Goal: Information Seeking & Learning: Learn about a topic

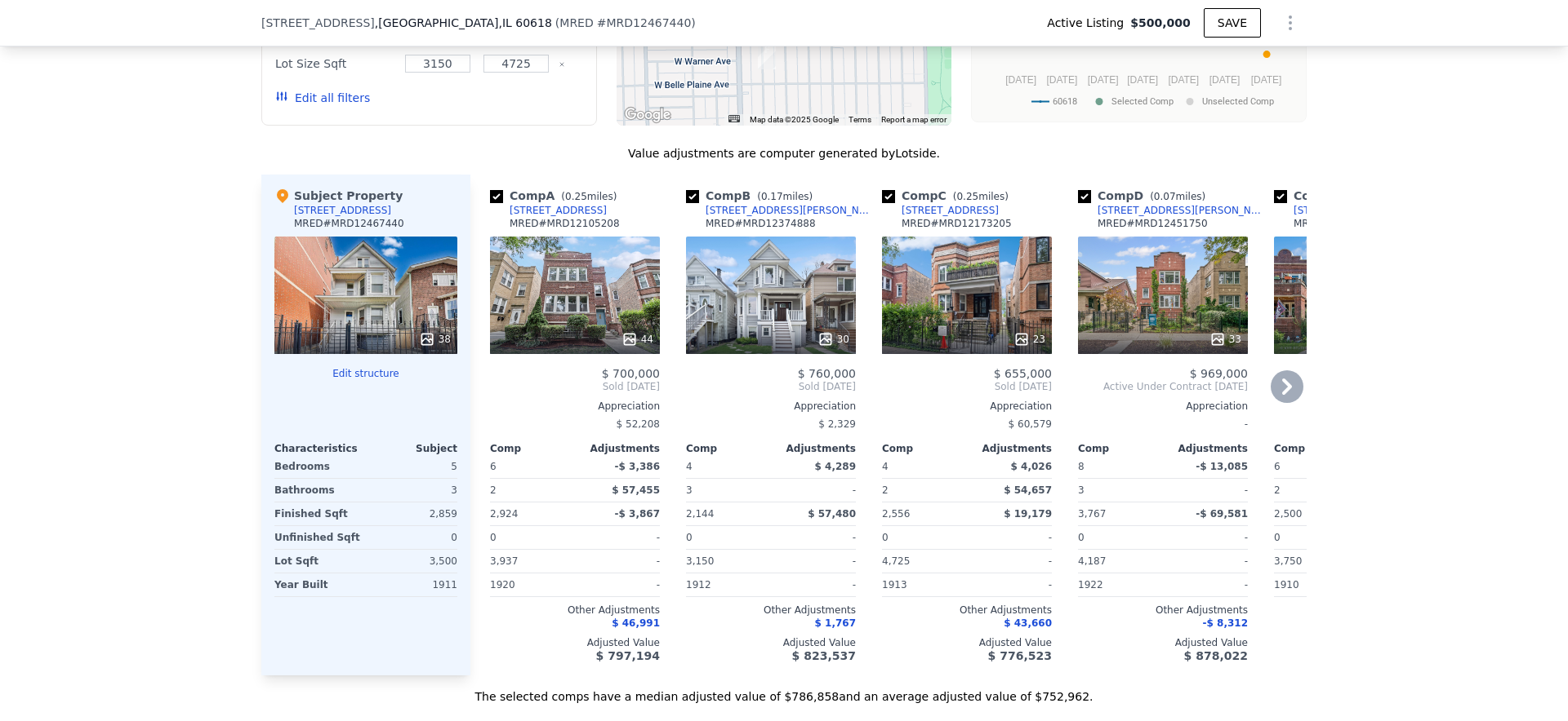
click at [499, 201] on input "checkbox" at bounding box center [496, 196] width 13 height 13
checkbox input "false"
type input "$ 793,000"
type input "$ 205,786"
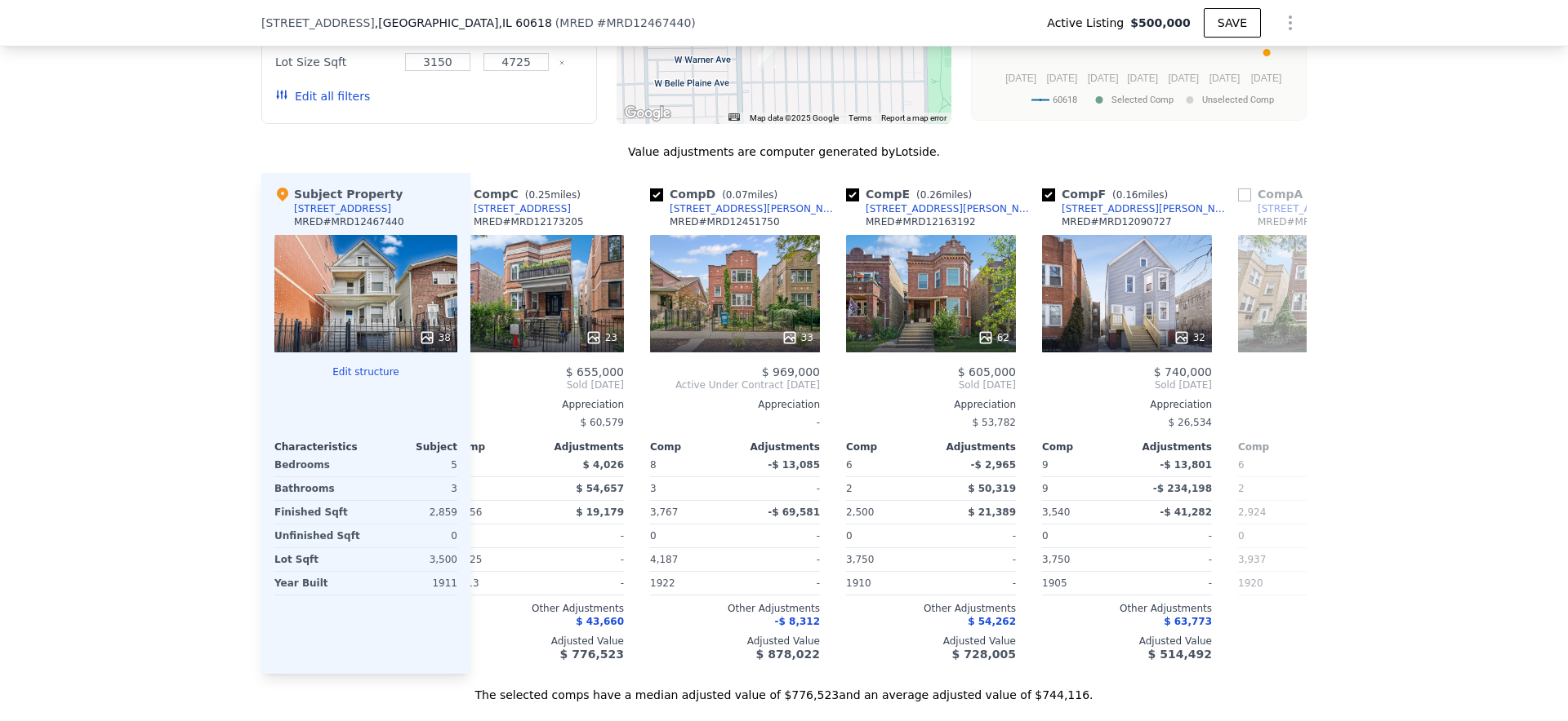
scroll to position [0, 250]
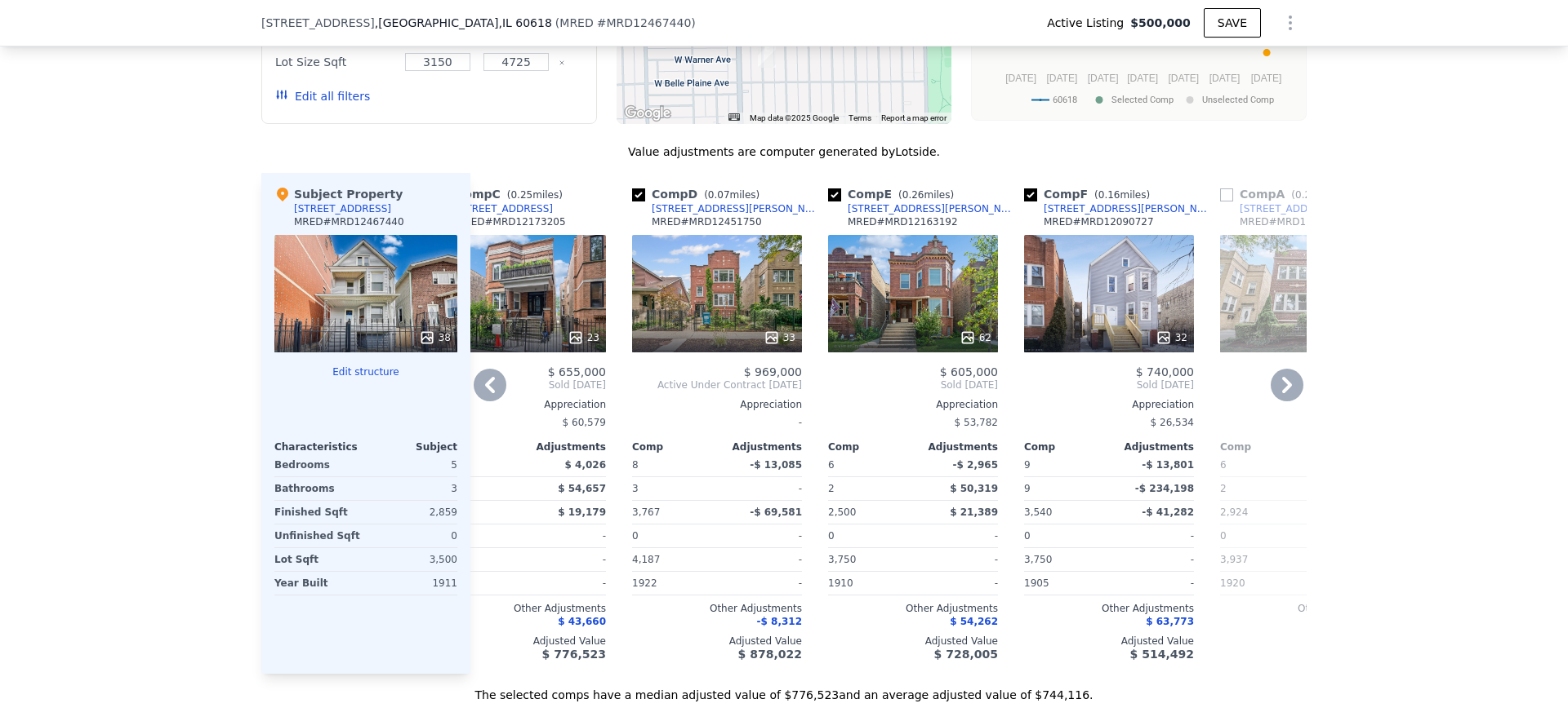
click at [1030, 191] on input "checkbox" at bounding box center [1030, 194] width 13 height 13
checkbox input "false"
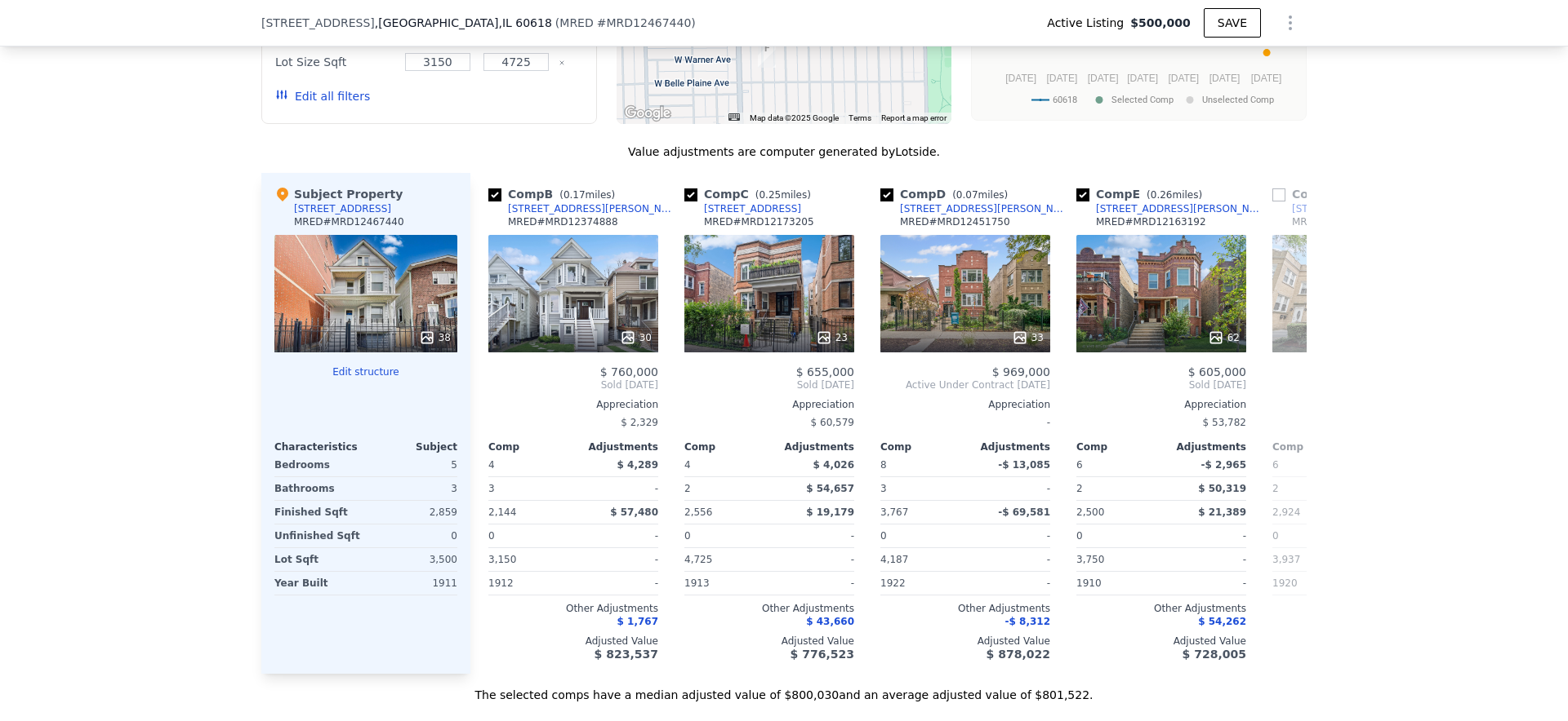
scroll to position [0, 0]
click at [1118, 202] on div "[STREET_ADDRESS][PERSON_NAME]" at bounding box center [1183, 208] width 170 height 13
checkbox input "true"
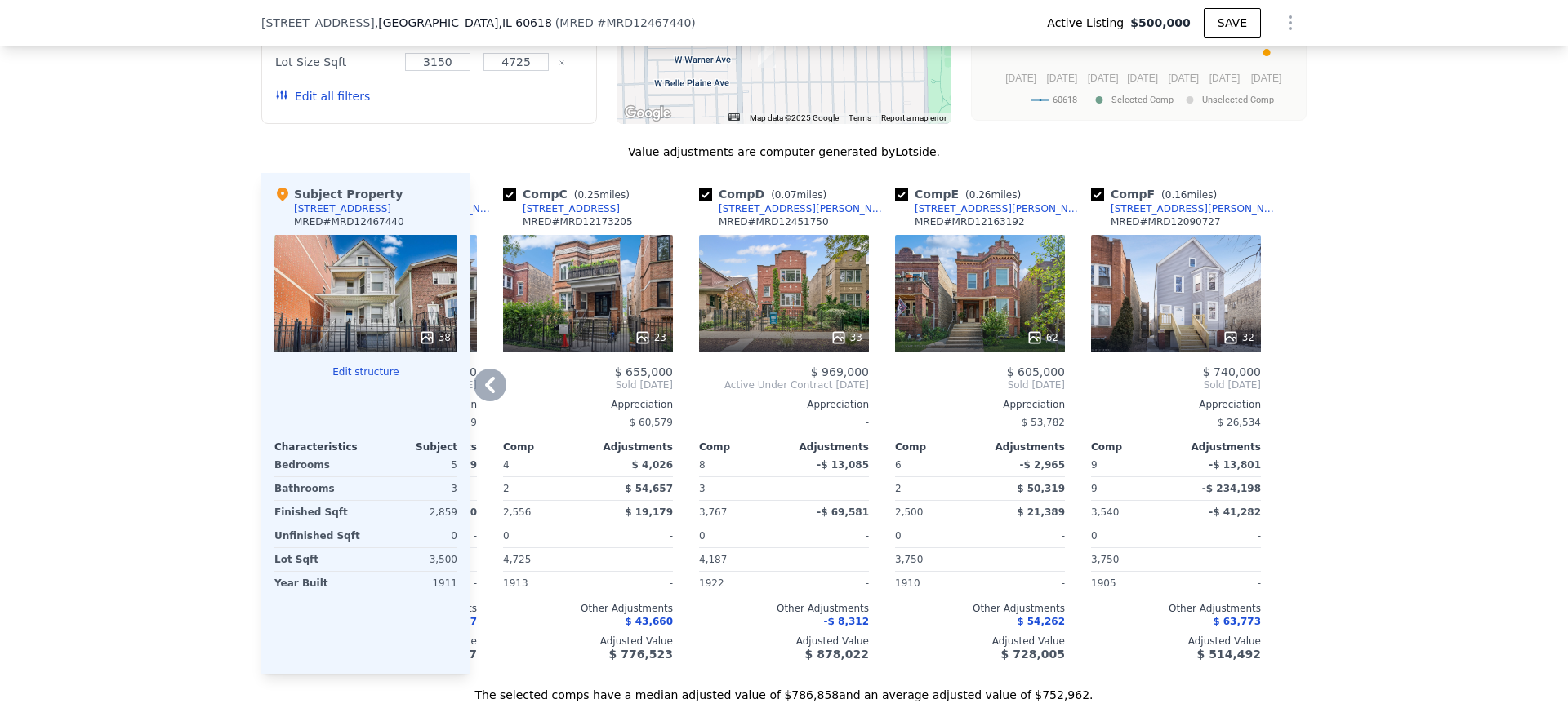
scroll to position [0, 371]
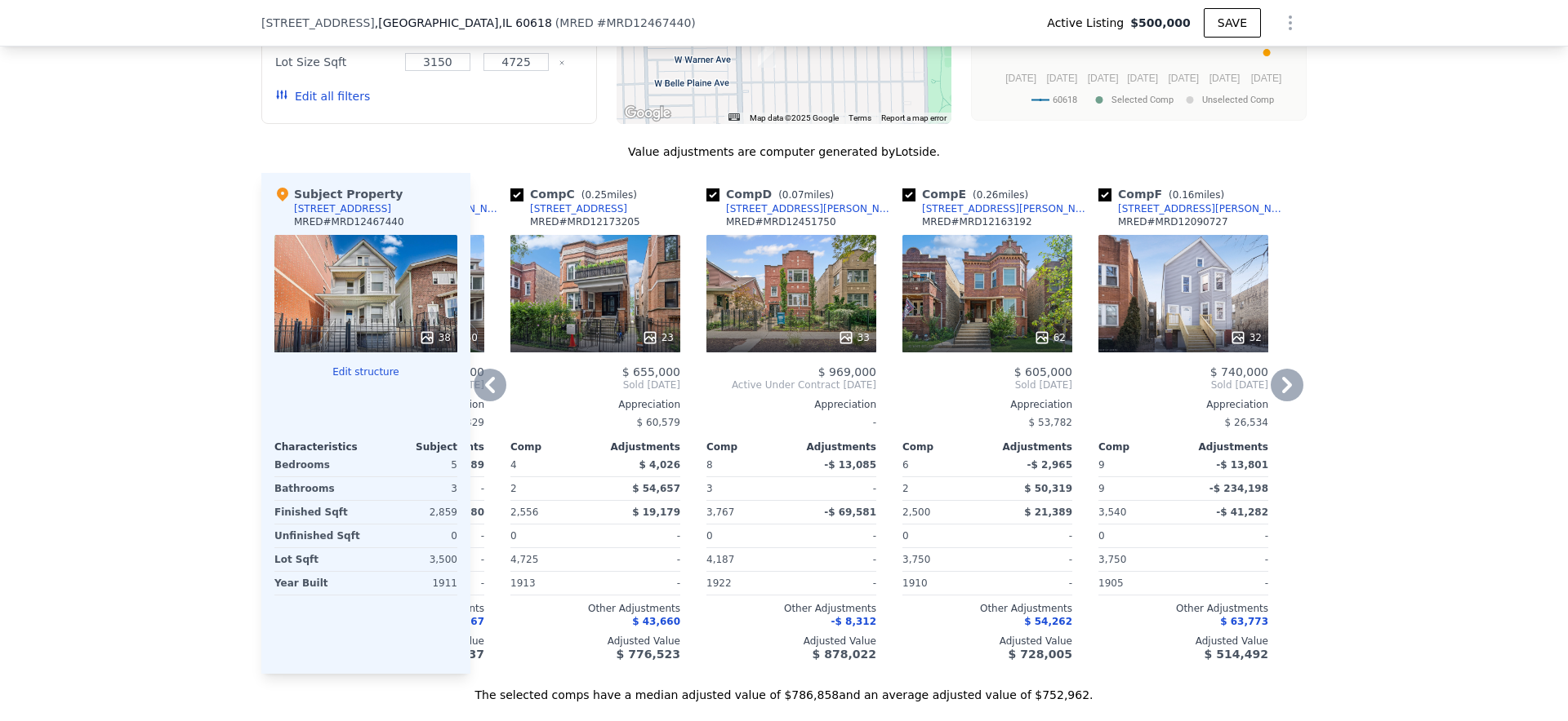
click at [1104, 191] on input "checkbox" at bounding box center [1105, 194] width 13 height 13
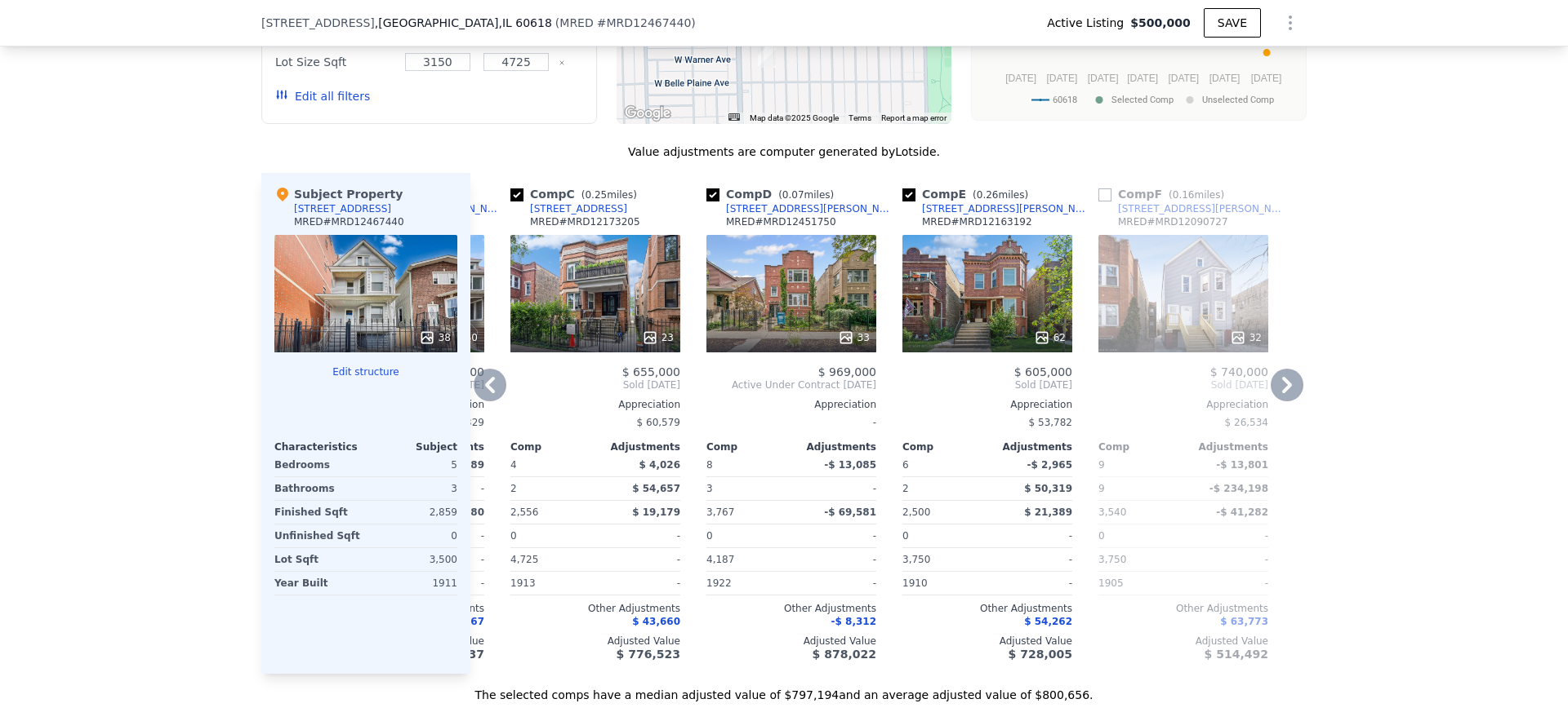
click at [1110, 195] on input "checkbox" at bounding box center [1105, 194] width 13 height 13
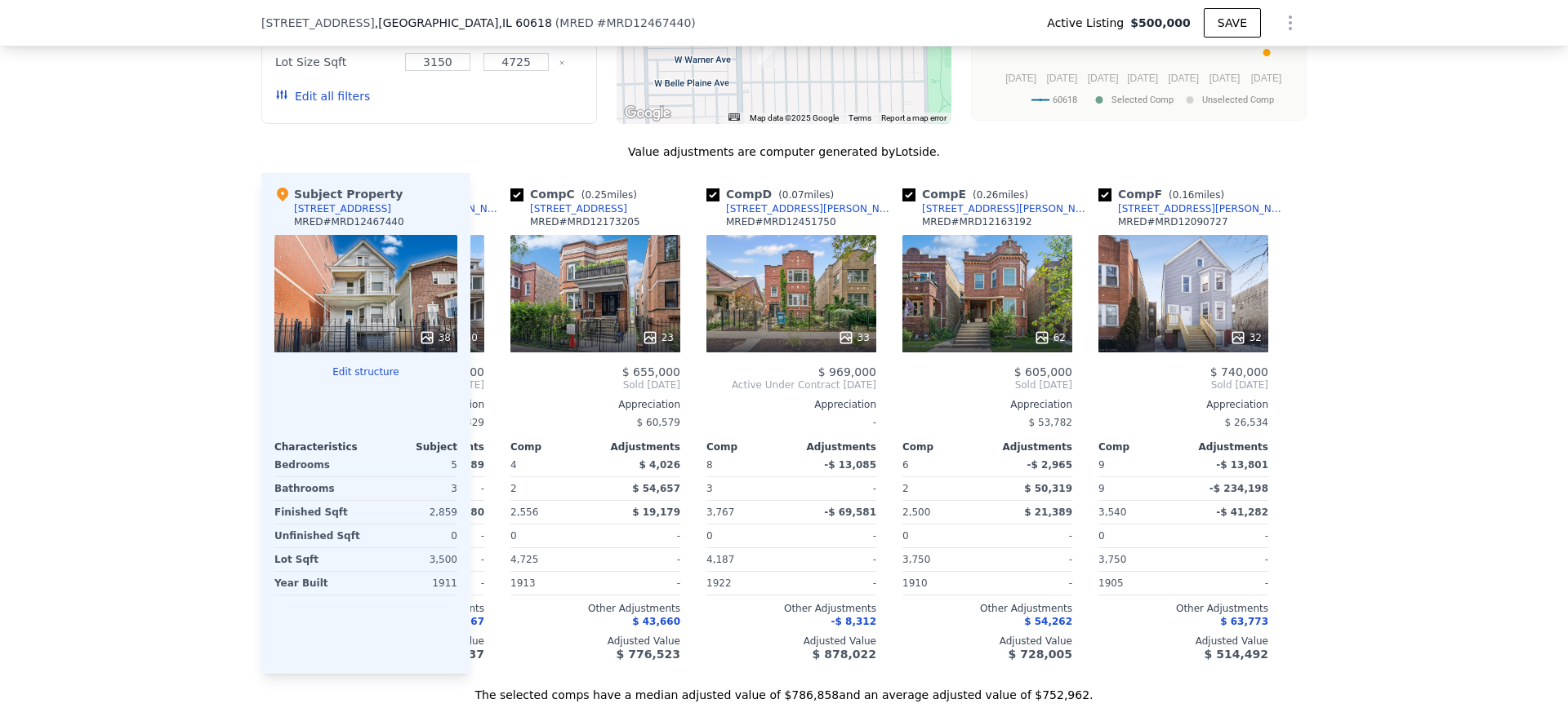
scroll to position [0, 349]
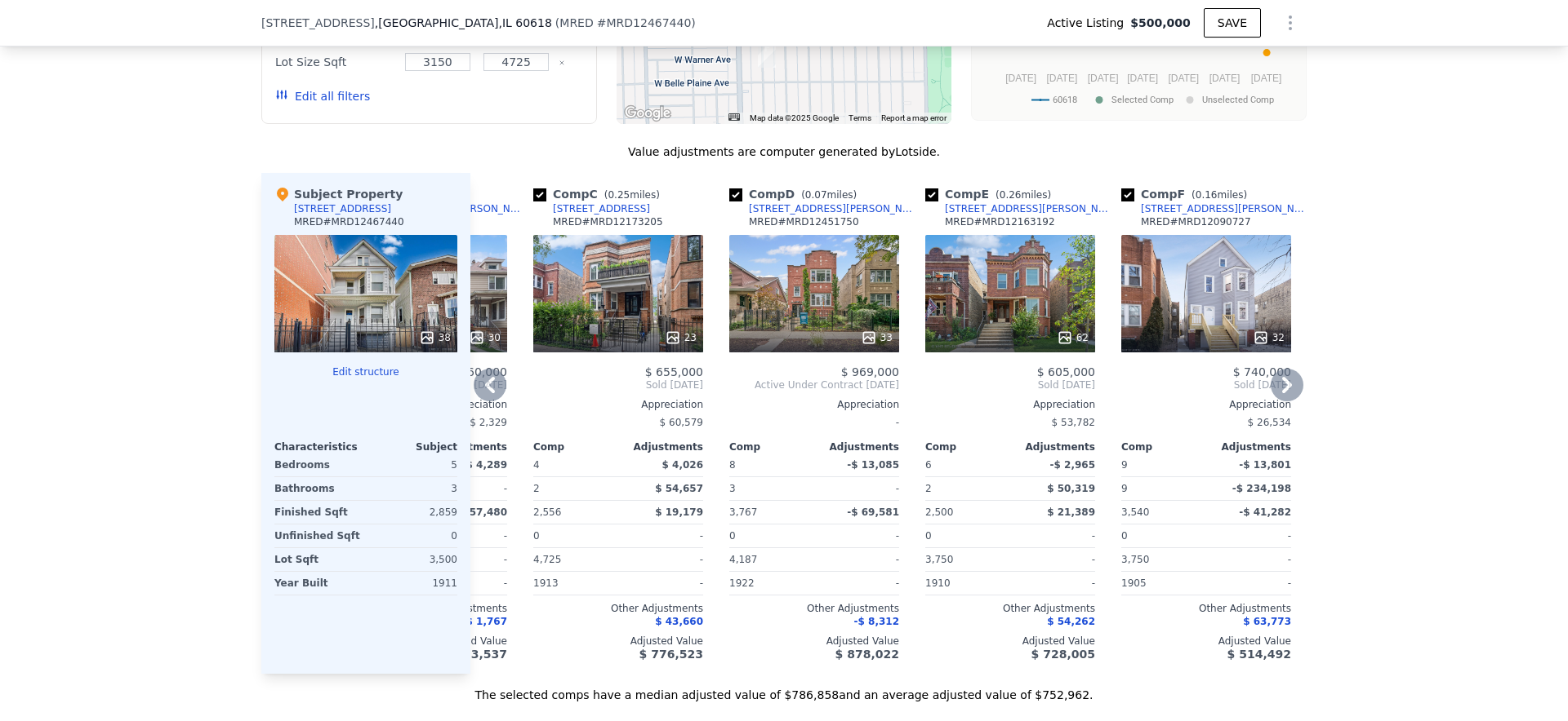
click at [1131, 191] on input "checkbox" at bounding box center [1127, 194] width 13 height 13
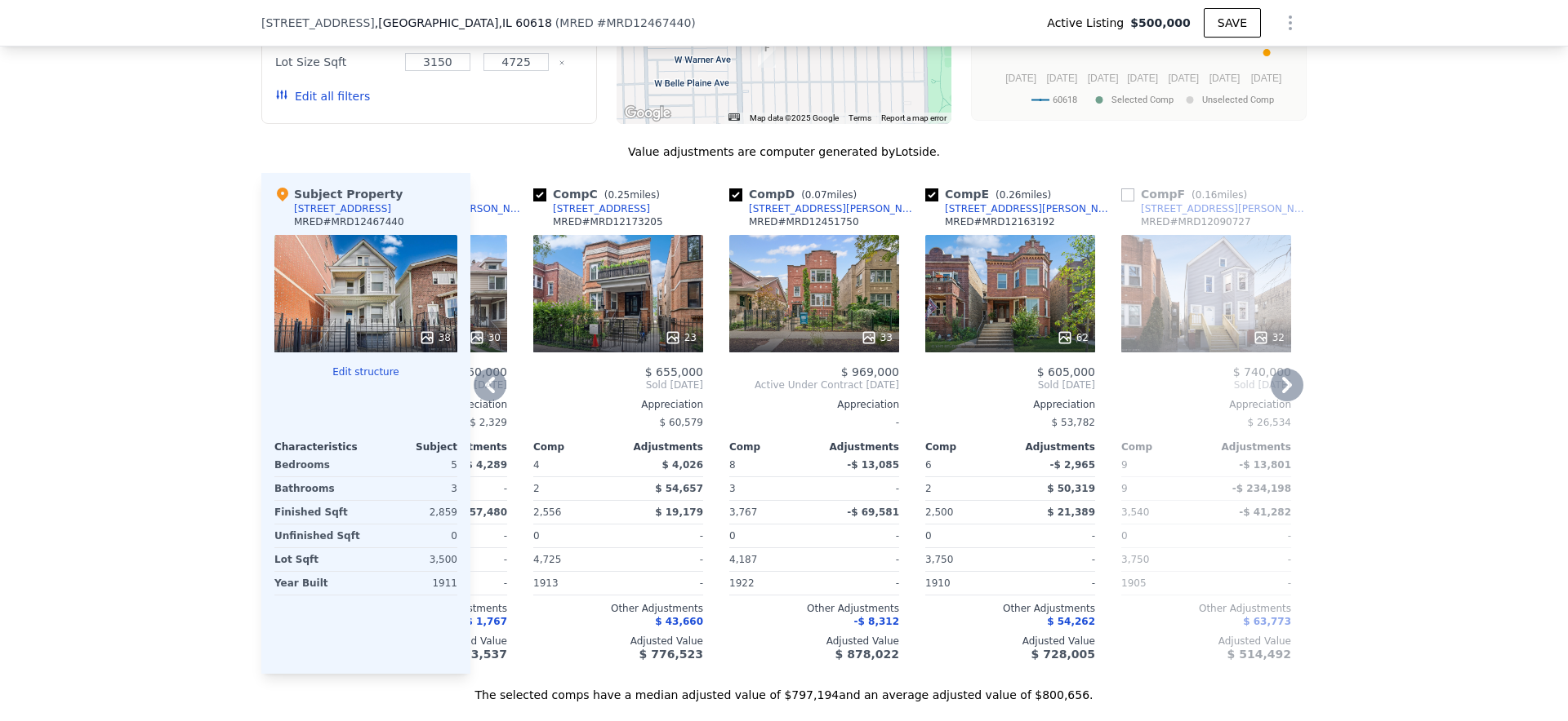
click at [1130, 191] on input "checkbox" at bounding box center [1127, 194] width 13 height 13
checkbox input "true"
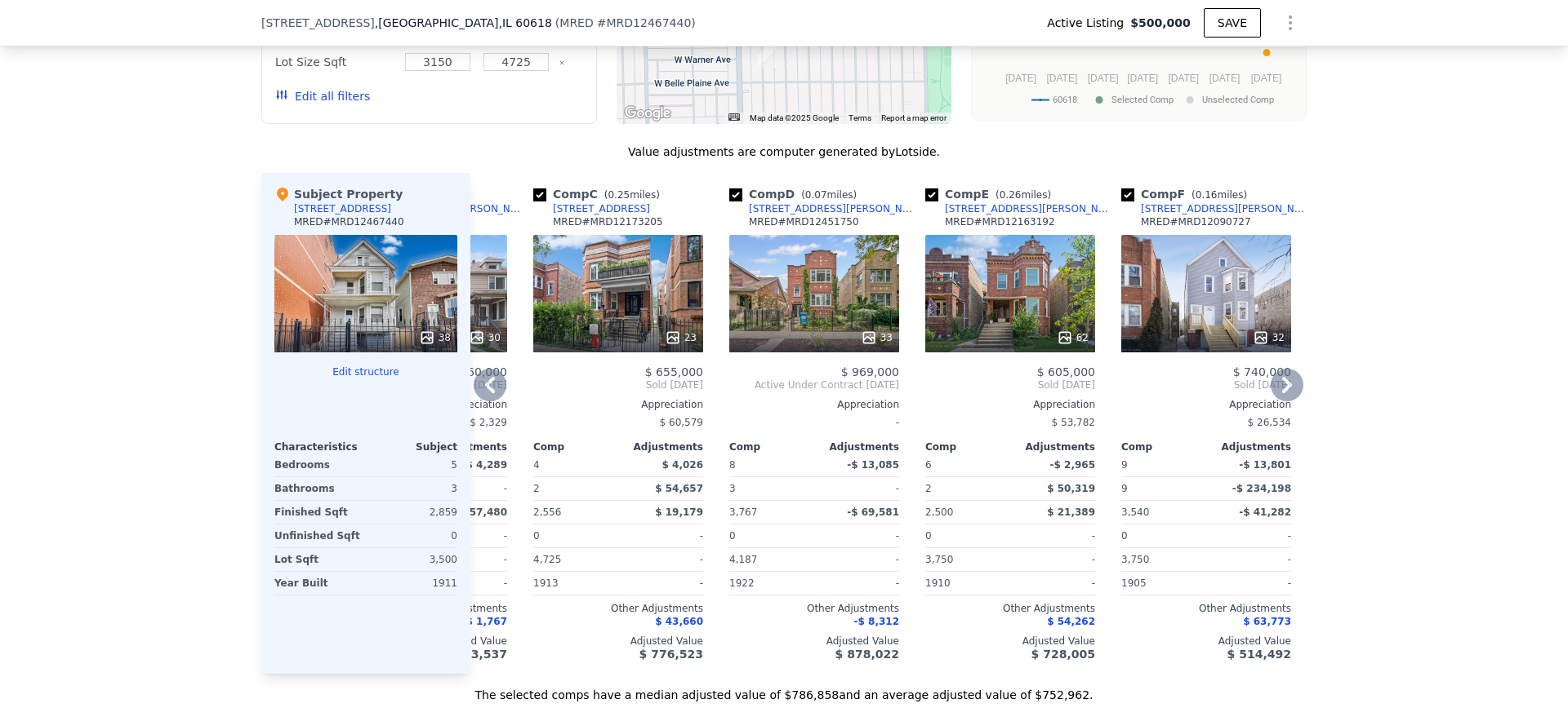
scroll to position [0, 0]
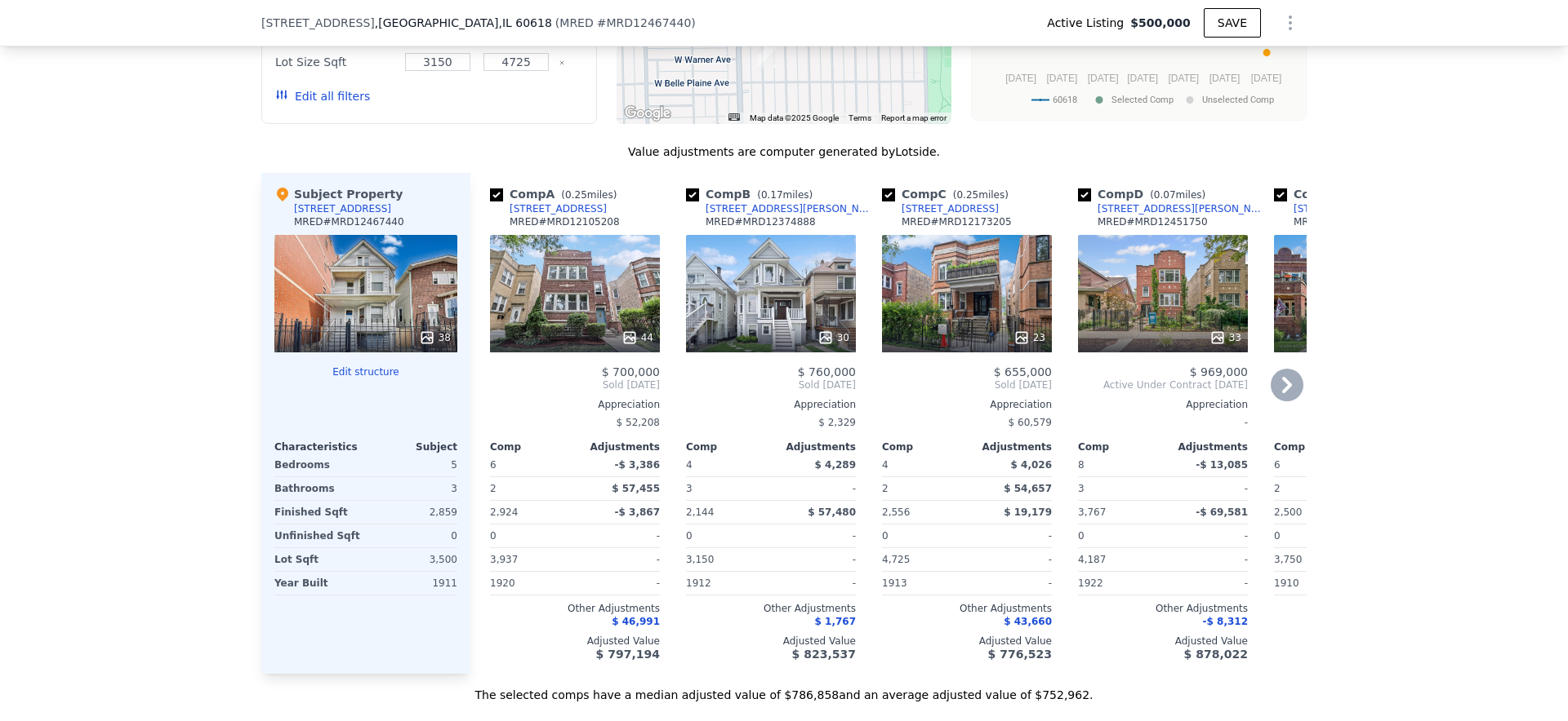
click at [491, 191] on input "checkbox" at bounding box center [496, 194] width 13 height 13
checkbox input "false"
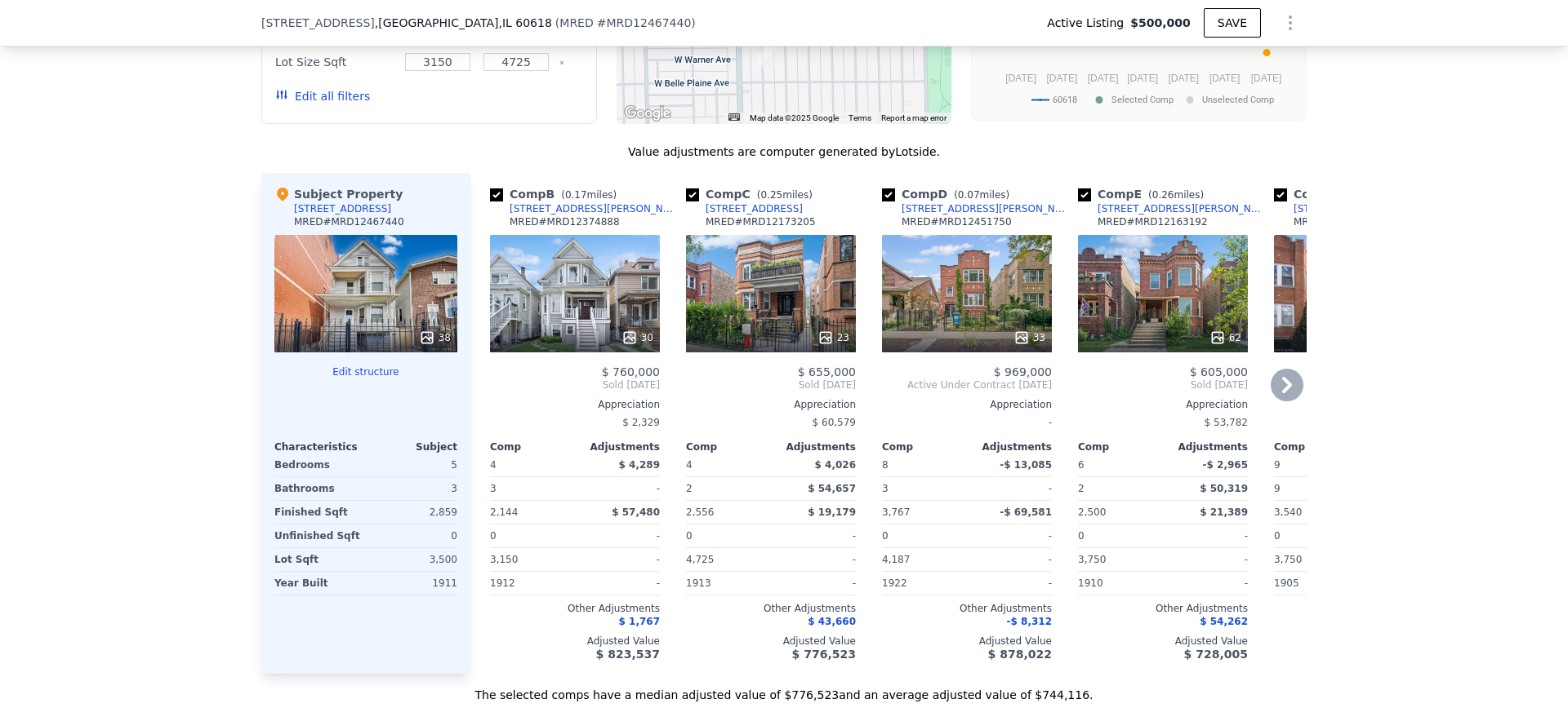
click at [695, 195] on input "checkbox" at bounding box center [692, 194] width 13 height 13
checkbox input "false"
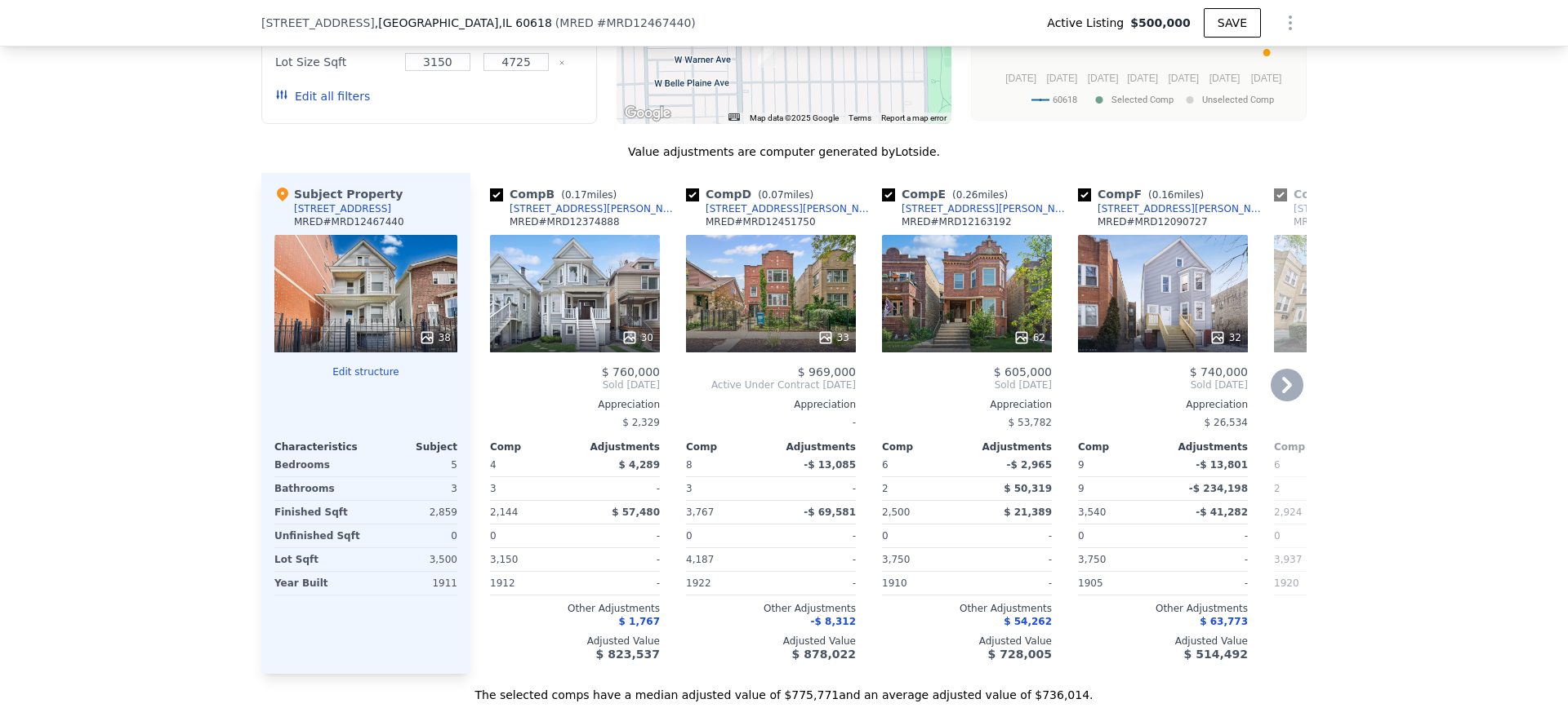
checkbox input "true"
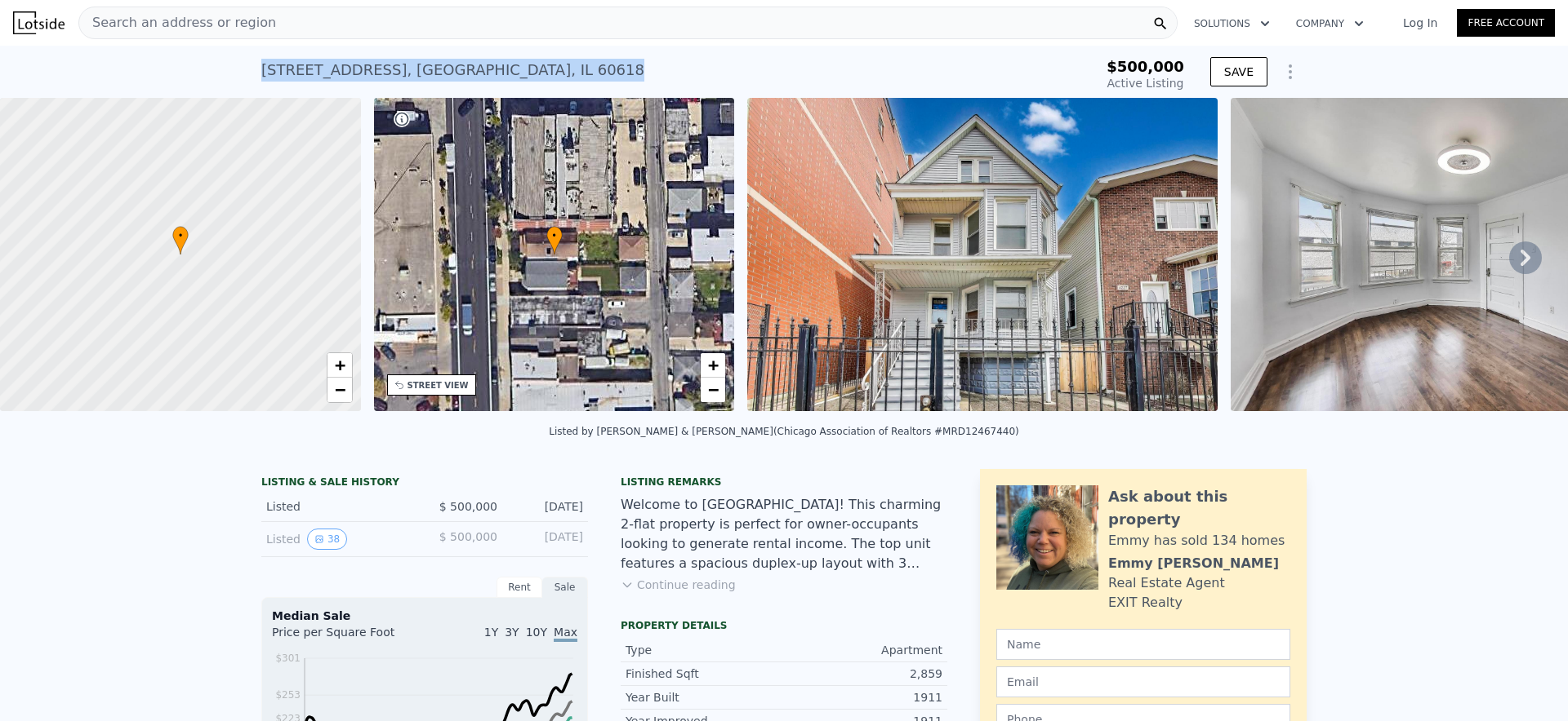
drag, startPoint x: 543, startPoint y: 72, endPoint x: 264, endPoint y: 71, distance: 279.0
click at [264, 71] on div "[STREET_ADDRESS] Active at $500k" at bounding box center [646, 74] width 771 height 46
copy div "[STREET_ADDRESS]"
click at [558, 71] on div "[STREET_ADDRESS] Active at $500k" at bounding box center [646, 74] width 771 height 46
drag, startPoint x: 556, startPoint y: 74, endPoint x: 259, endPoint y: 73, distance: 297.0
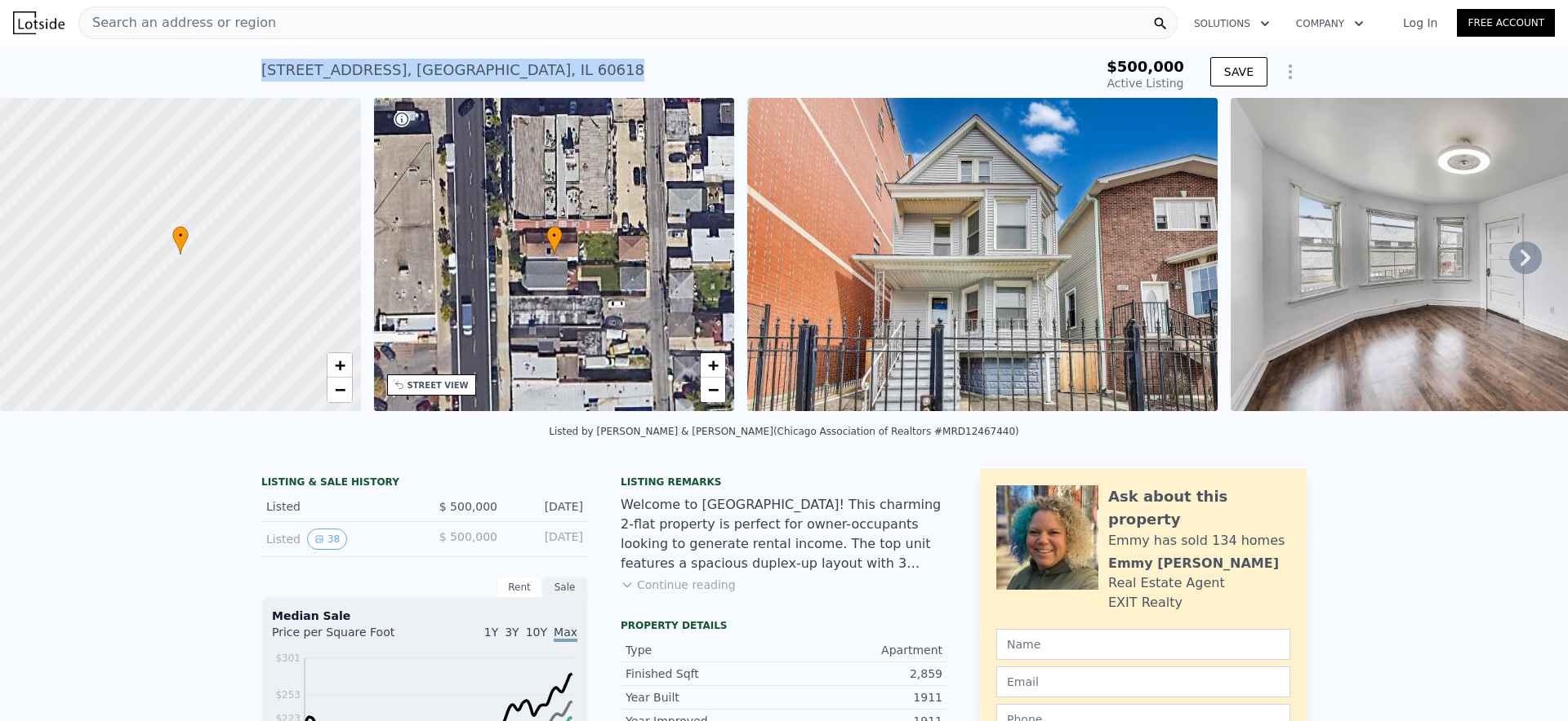
click at [259, 73] on div "[STREET_ADDRESS] Active at $500k $500,000 Active Listing SAVE" at bounding box center [784, 71] width 1568 height 52
copy div "[STREET_ADDRESS]"
click at [355, 21] on div "Search an address or region" at bounding box center [628, 22] width 1099 height 32
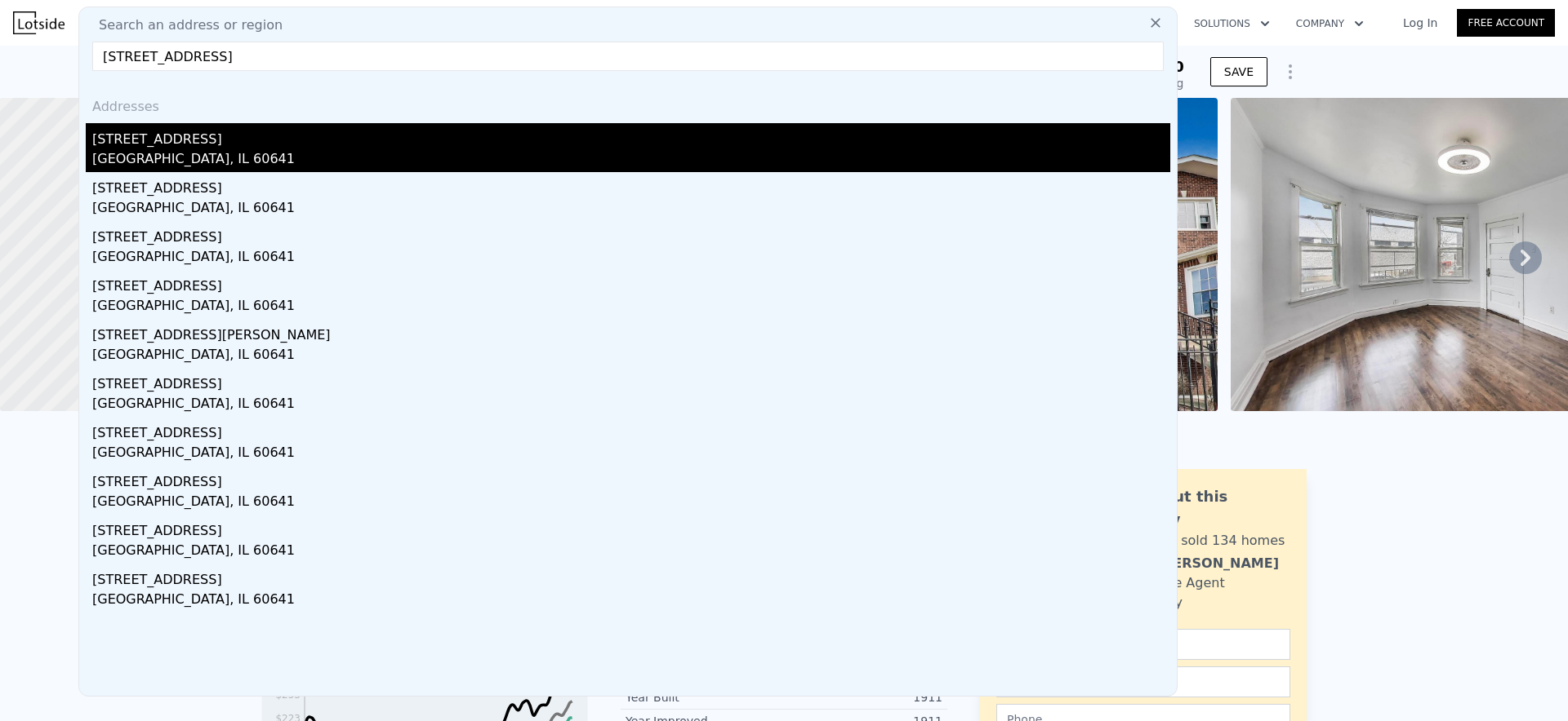
type input "[STREET_ADDRESS]"
click at [260, 147] on div "[STREET_ADDRESS]" at bounding box center [631, 136] width 1078 height 26
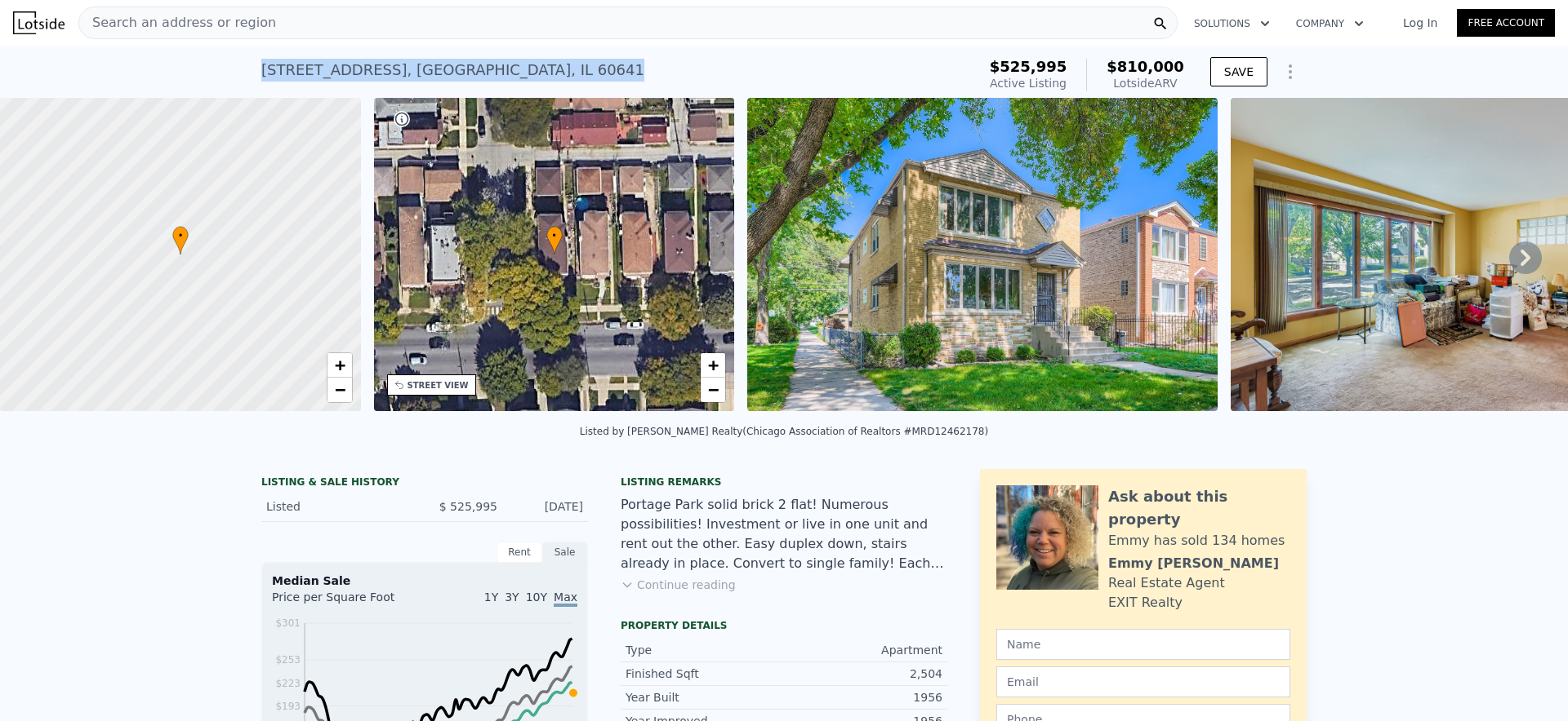
drag, startPoint x: 263, startPoint y: 66, endPoint x: 573, endPoint y: 64, distance: 310.0
click at [573, 64] on div "[STREET_ADDRESS] Active at $525,995 (~ARV $810k ) $525,995 Active Listing $810,…" at bounding box center [784, 71] width 1568 height 52
copy div "[STREET_ADDRESS]"
click at [424, 13] on div "Search an address or region" at bounding box center [628, 22] width 1099 height 32
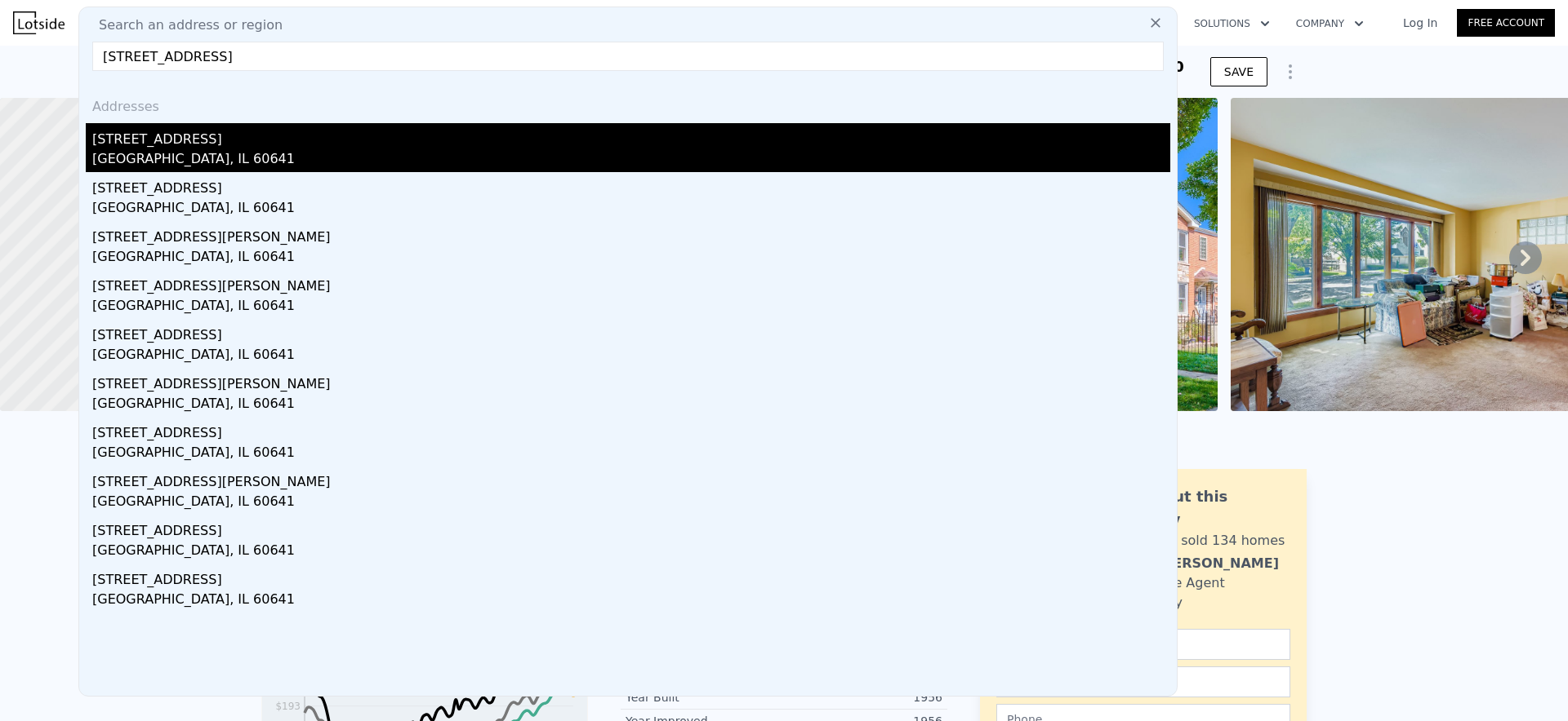
type input "[STREET_ADDRESS]"
click at [240, 143] on div "[STREET_ADDRESS]" at bounding box center [631, 136] width 1078 height 26
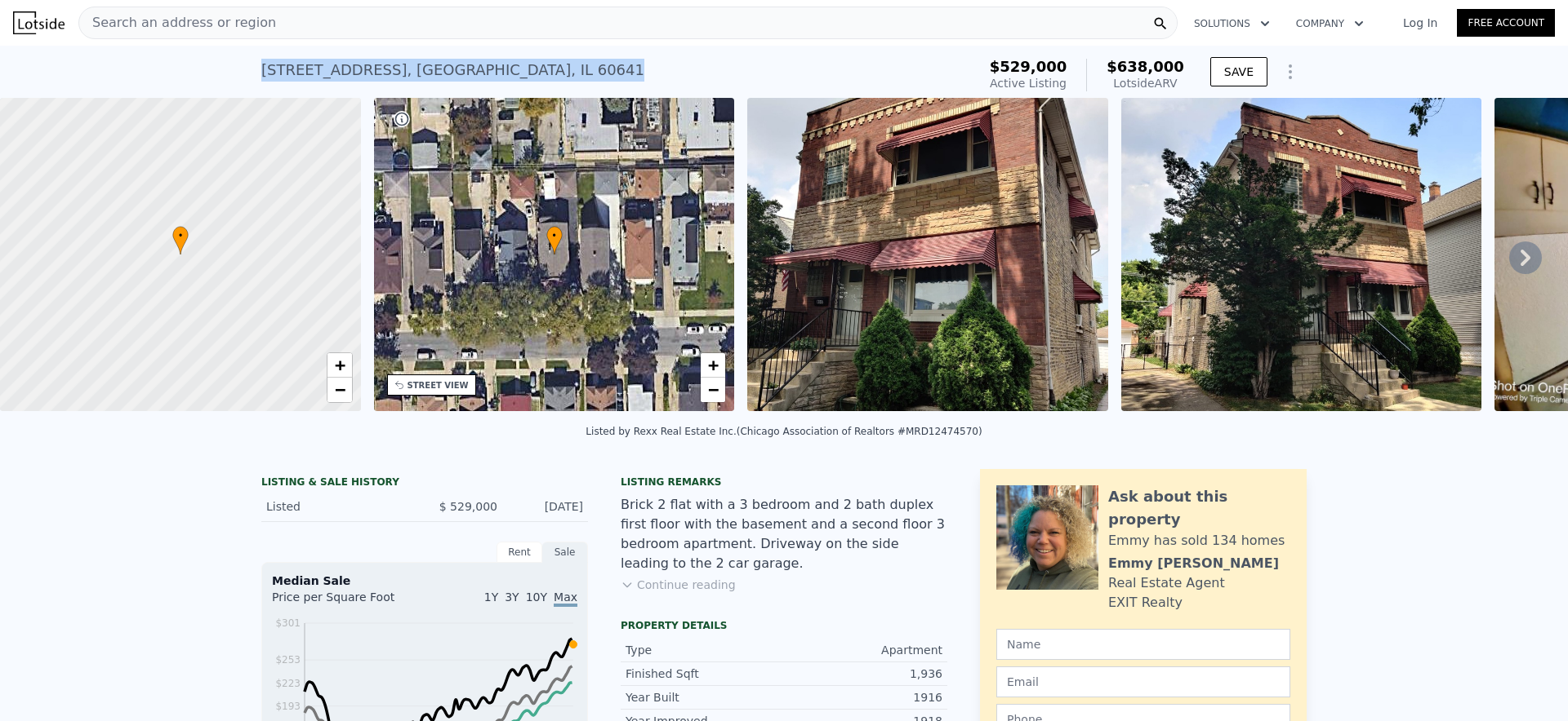
drag, startPoint x: 259, startPoint y: 68, endPoint x: 508, endPoint y: 64, distance: 249.0
click at [508, 64] on div "[STREET_ADDRESS] Active at $529k (~ARV $638k ) $529,000 Active Listing $638,000…" at bounding box center [784, 71] width 1568 height 52
copy div "[STREET_ADDRESS]"
click at [319, 19] on div "Search an address or region" at bounding box center [628, 22] width 1099 height 32
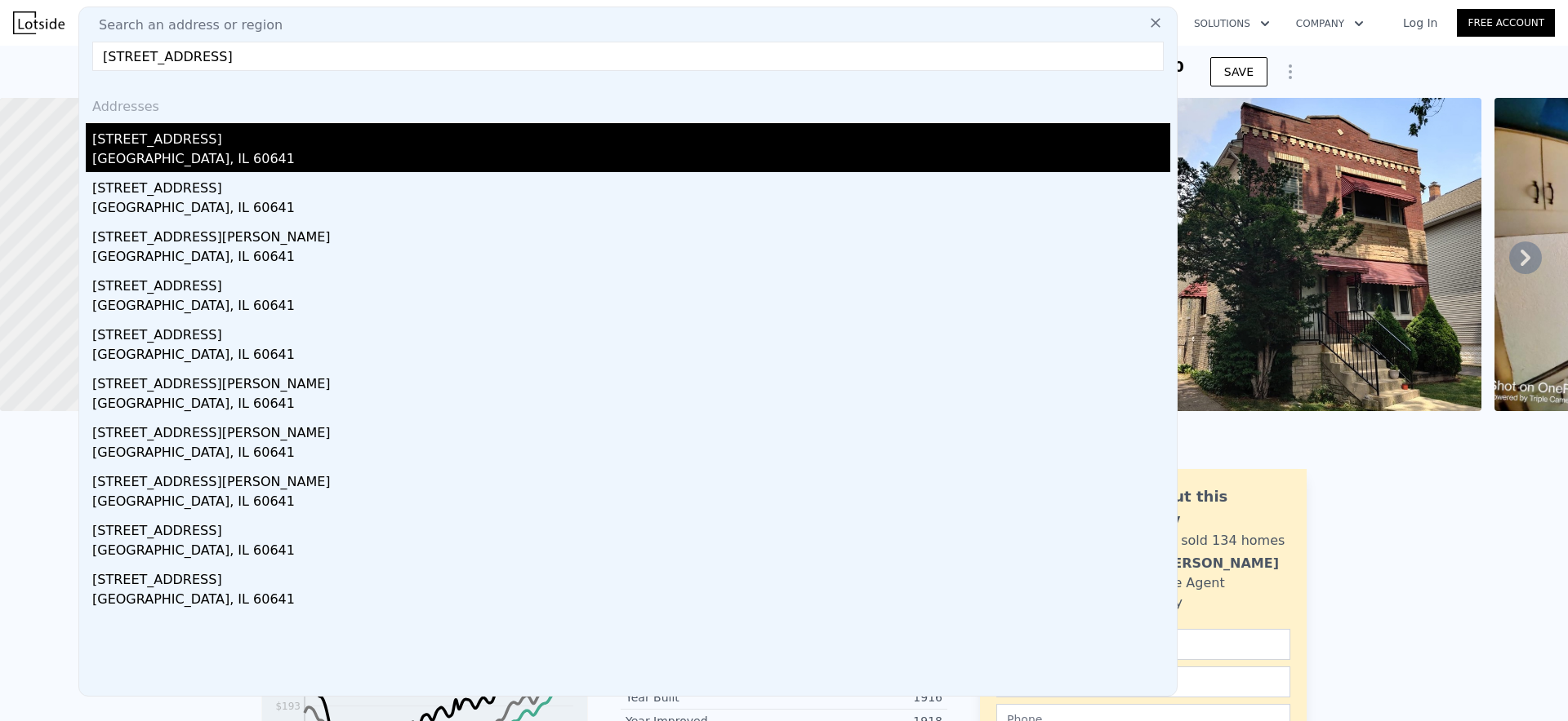
type input "[STREET_ADDRESS]"
click at [286, 146] on div "[STREET_ADDRESS]" at bounding box center [631, 136] width 1078 height 26
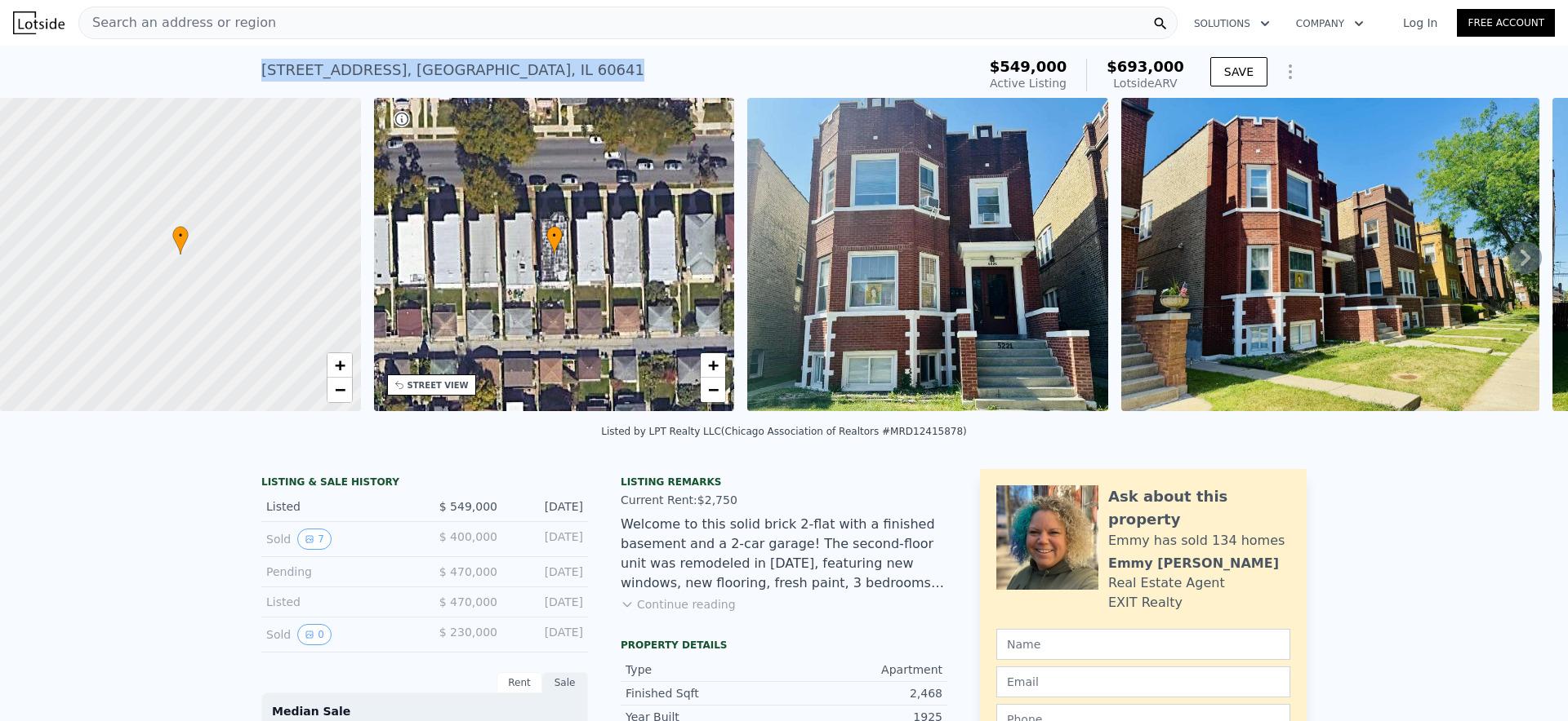
drag, startPoint x: 571, startPoint y: 71, endPoint x: 262, endPoint y: 74, distance: 309.0
click at [262, 74] on div "[STREET_ADDRESS] Active at $549k (~ARV $693k )" at bounding box center [615, 74] width 709 height 46
copy div "[STREET_ADDRESS]"
click at [281, 23] on div "Search an address or region" at bounding box center [628, 22] width 1099 height 32
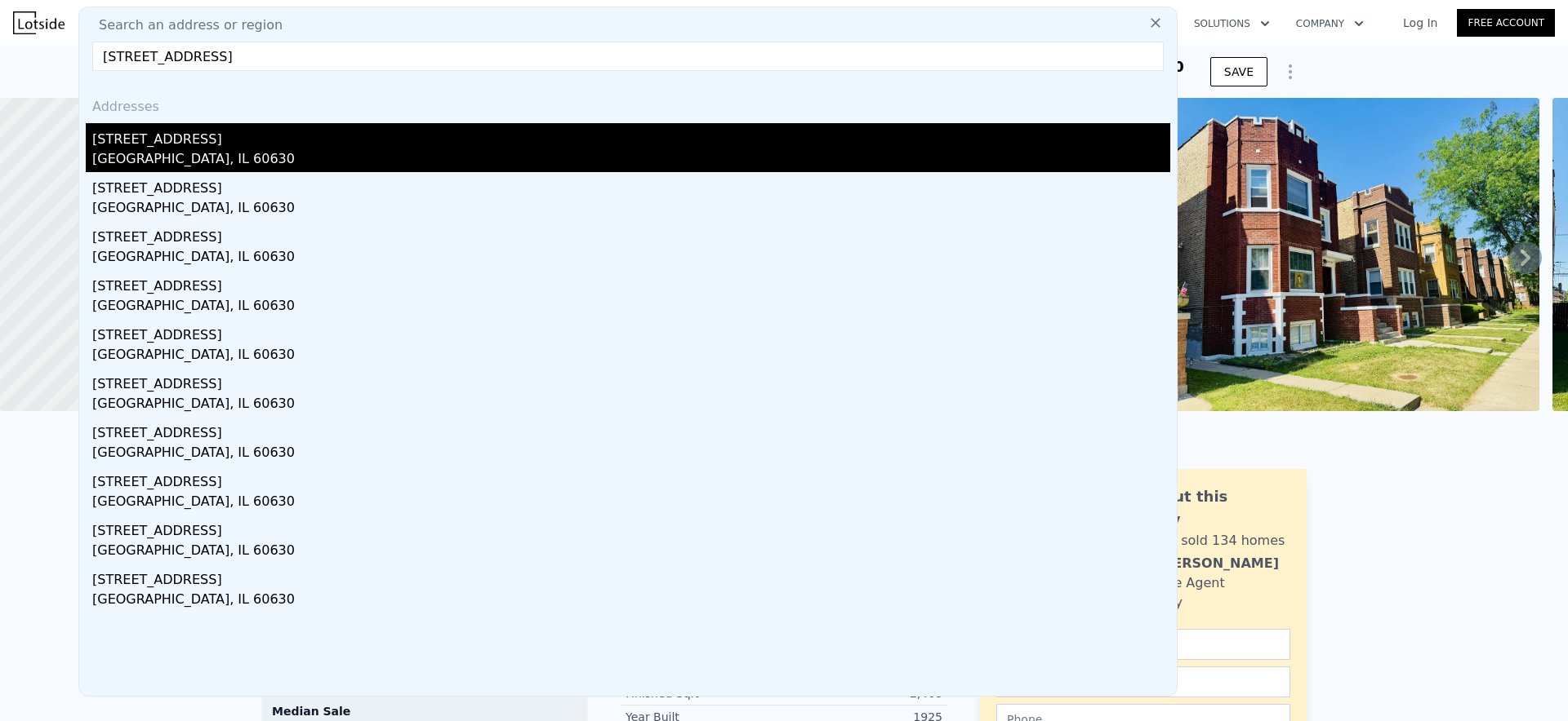
type input "[STREET_ADDRESS]"
click at [259, 140] on div "[STREET_ADDRESS]" at bounding box center [631, 136] width 1078 height 26
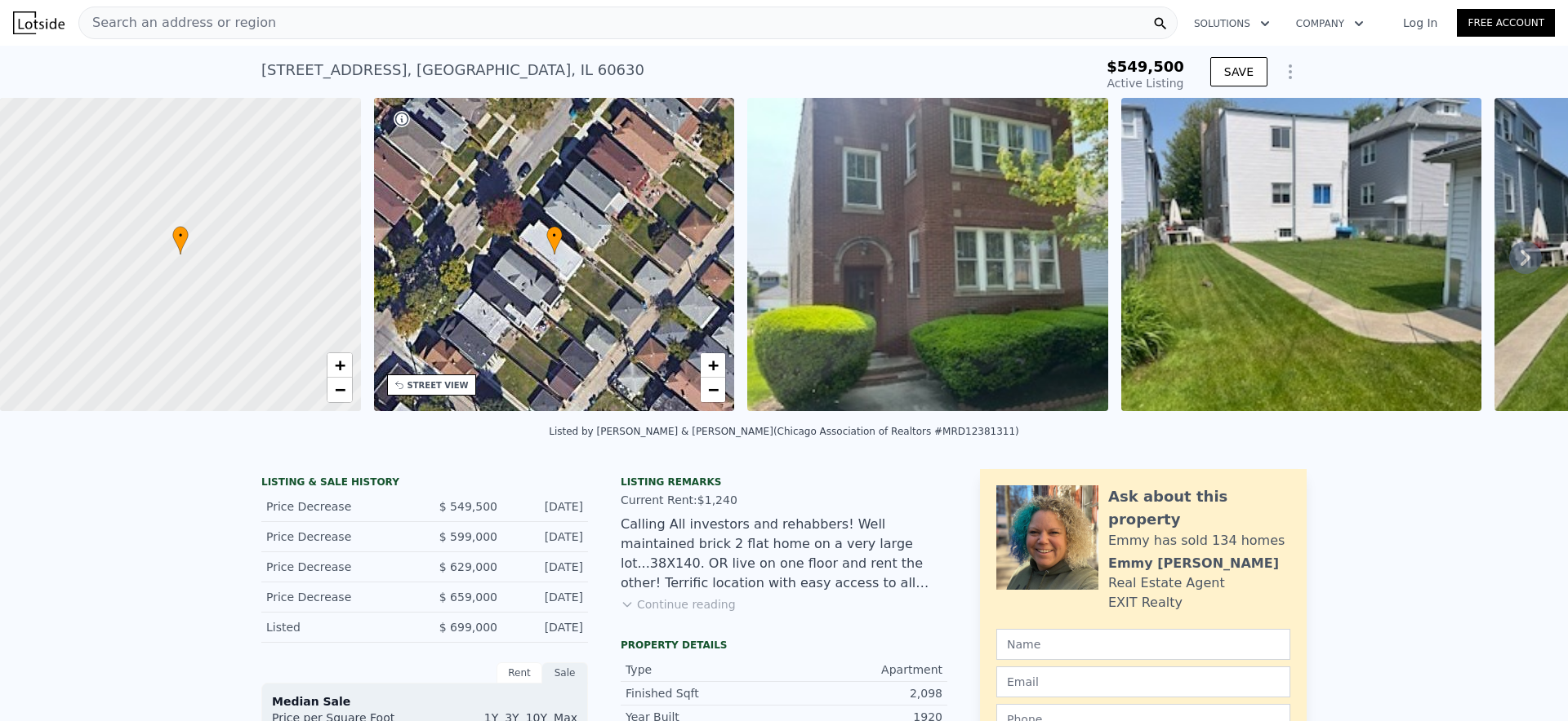
click at [473, 31] on div "Search an address or region" at bounding box center [628, 22] width 1099 height 32
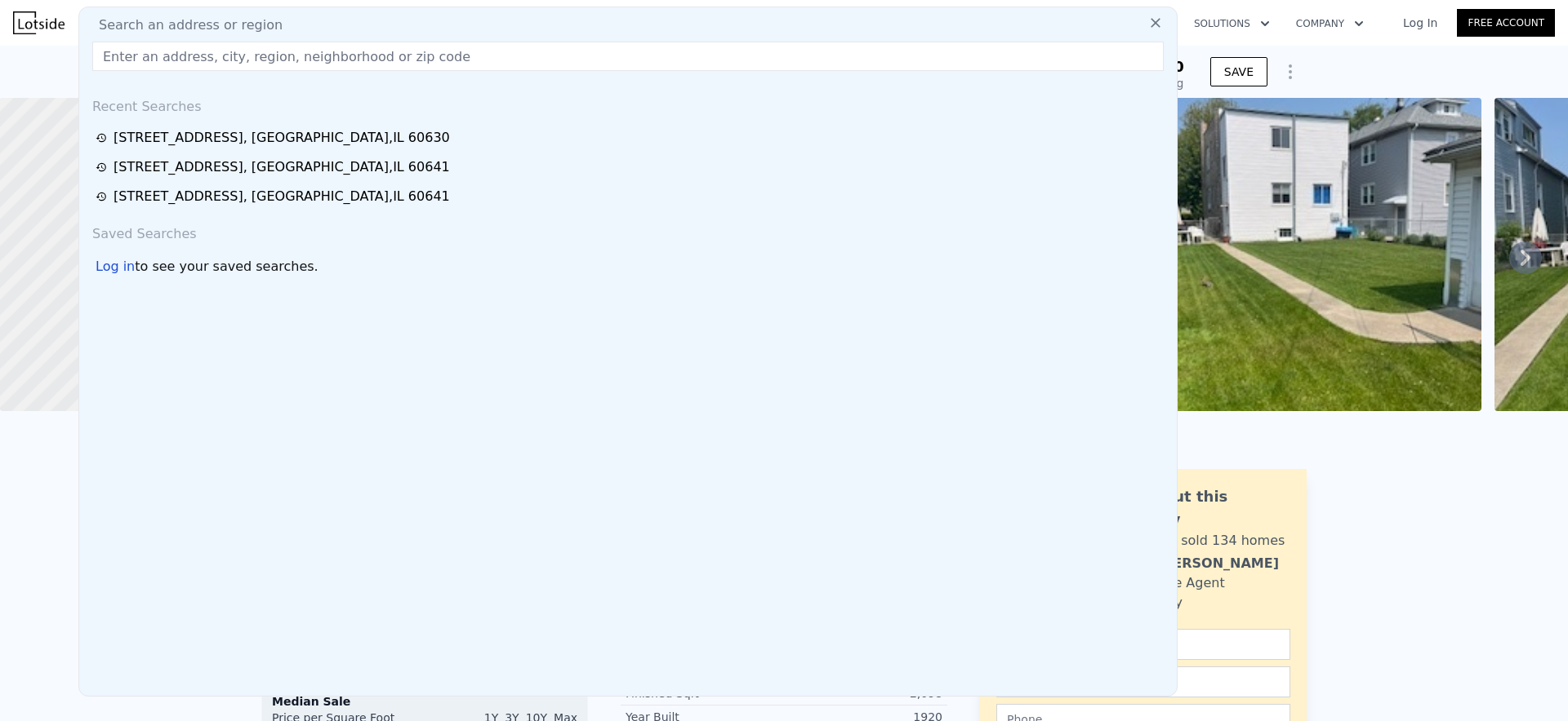
type input "$ 614,000"
type input "-$ 11,276"
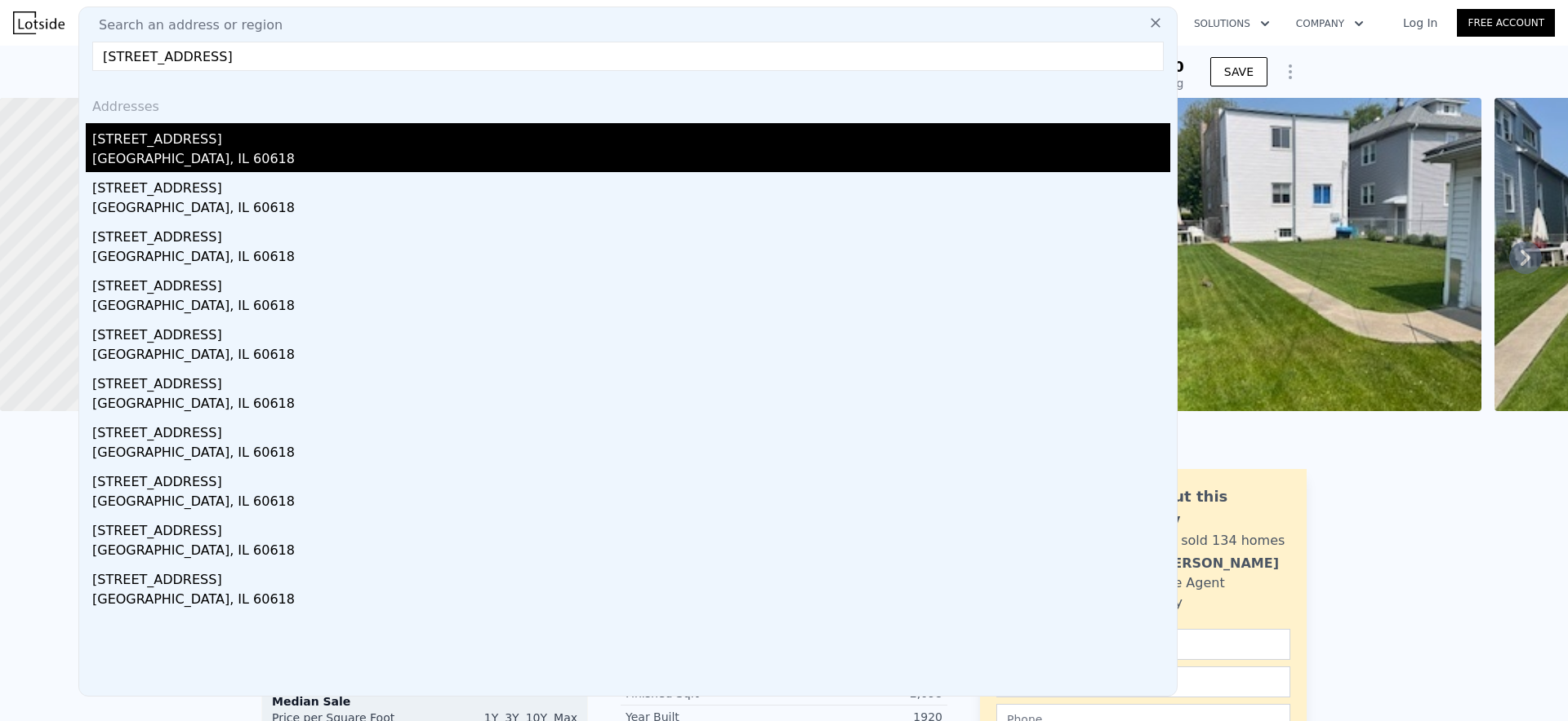
type input "[STREET_ADDRESS]"
click at [274, 150] on div "[GEOGRAPHIC_DATA], IL 60618" at bounding box center [631, 160] width 1078 height 22
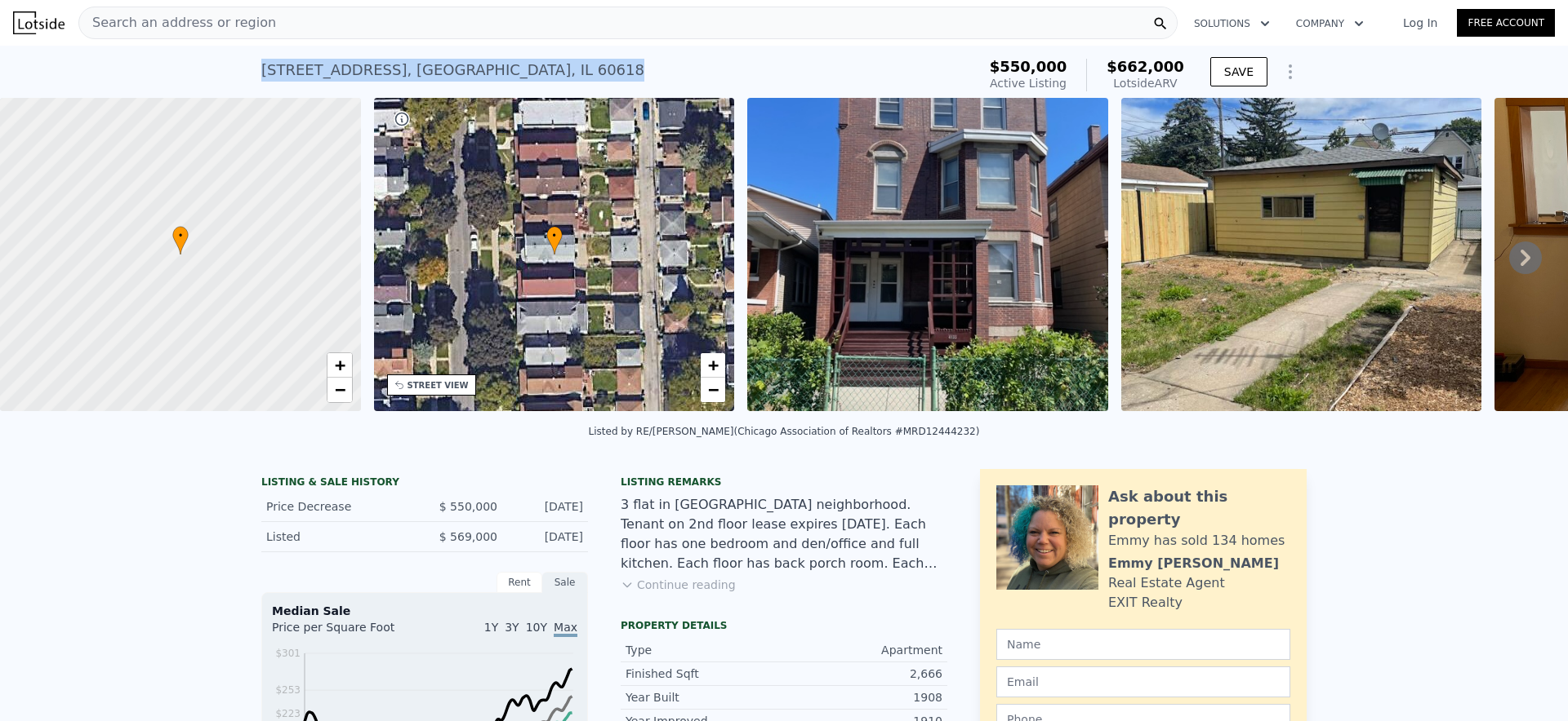
drag, startPoint x: 253, startPoint y: 68, endPoint x: 632, endPoint y: 67, distance: 379.0
click at [632, 67] on div "[STREET_ADDRESS] Active at $550k (~ARV $662k ) $550,000 Active Listing $662,000…" at bounding box center [784, 71] width 1568 height 52
copy div "[STREET_ADDRESS]"
click at [558, 22] on div "Search an address or region" at bounding box center [628, 22] width 1099 height 32
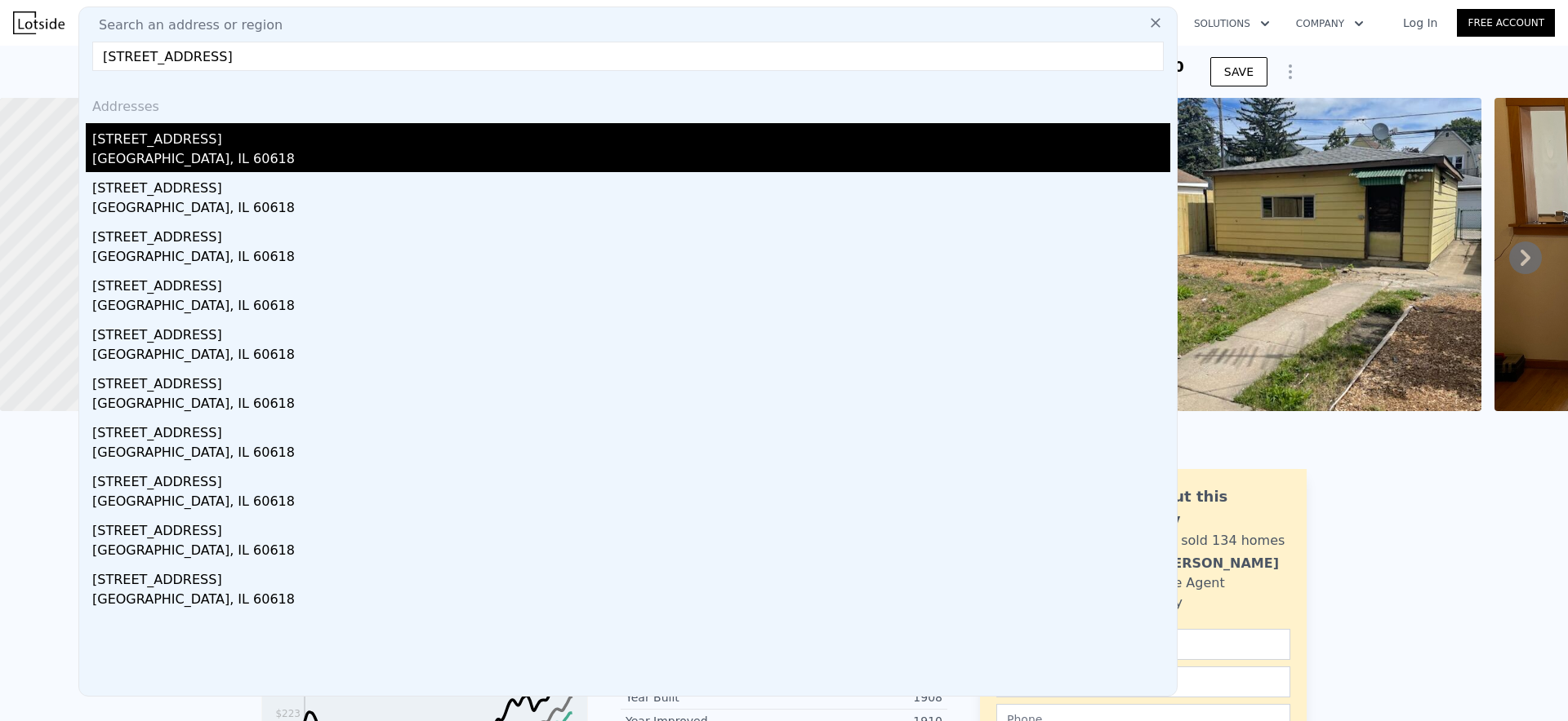
type input "[STREET_ADDRESS]"
click at [233, 144] on div "[STREET_ADDRESS]" at bounding box center [631, 136] width 1078 height 26
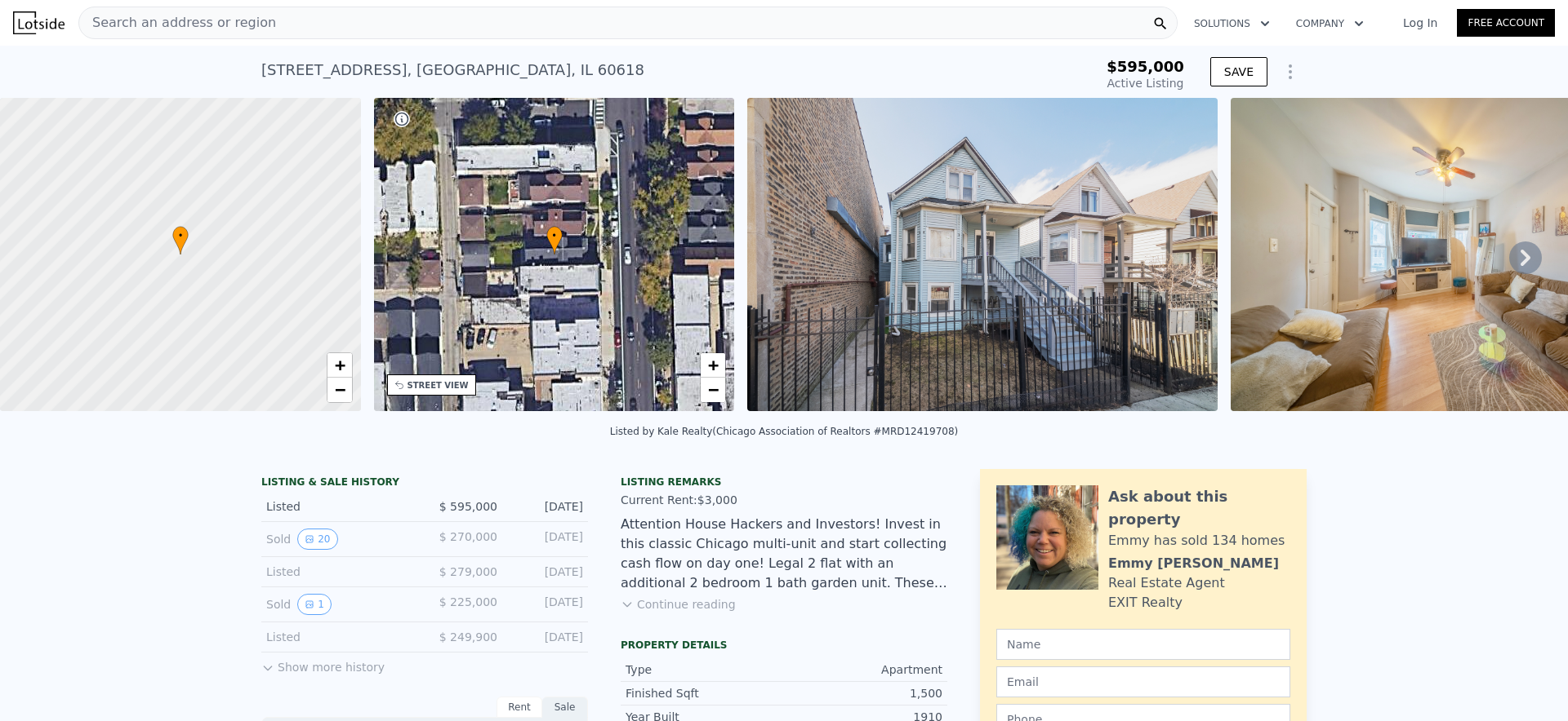
type input "$ 561,000"
type input "-$ 109,974"
click at [556, 29] on div "Search an address or region" at bounding box center [628, 22] width 1099 height 32
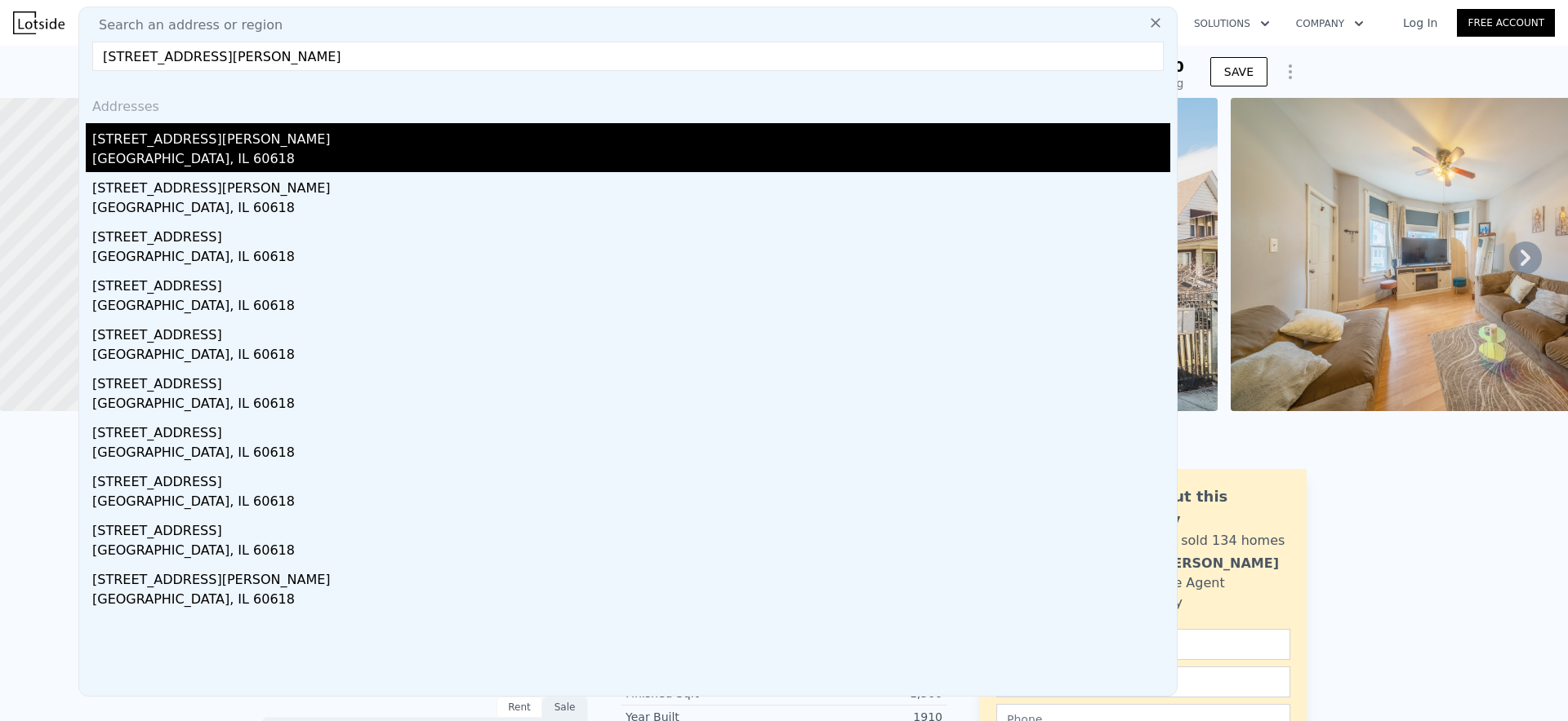
type input "[STREET_ADDRESS][PERSON_NAME]"
click at [209, 148] on div "[STREET_ADDRESS][PERSON_NAME]" at bounding box center [631, 136] width 1078 height 26
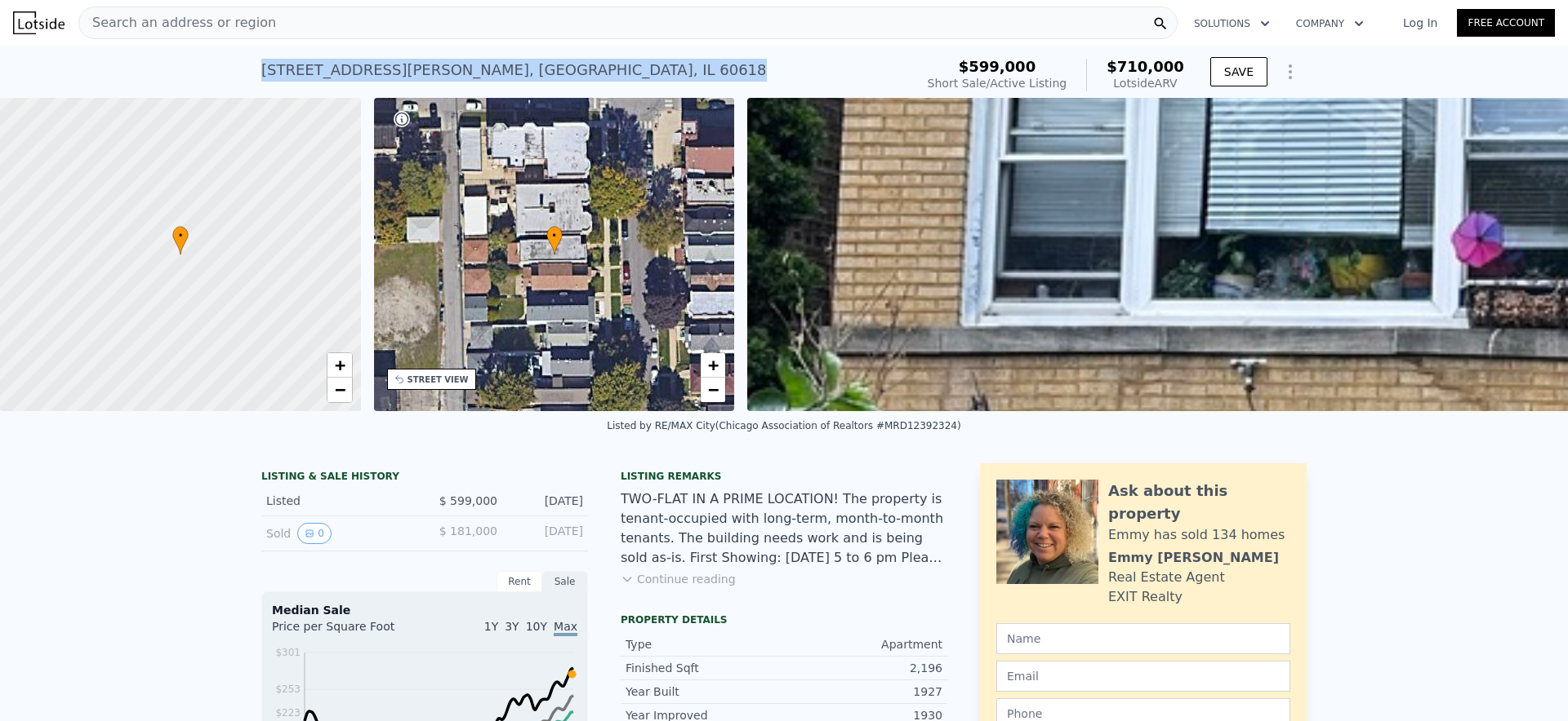
drag, startPoint x: 264, startPoint y: 66, endPoint x: 499, endPoint y: 64, distance: 235.0
click at [499, 64] on div "[STREET_ADDRESS][PERSON_NAME] Short Sale / Active at $599k (~ARV $710k )" at bounding box center [585, 74] width 647 height 46
copy div "[STREET_ADDRESS][PERSON_NAME]"
click at [529, 72] on div "[STREET_ADDRESS][PERSON_NAME] Short Sale / Active at $599k (~ARV $710k )" at bounding box center [585, 74] width 647 height 46
click at [429, 21] on div "Search an address or region" at bounding box center [628, 22] width 1099 height 32
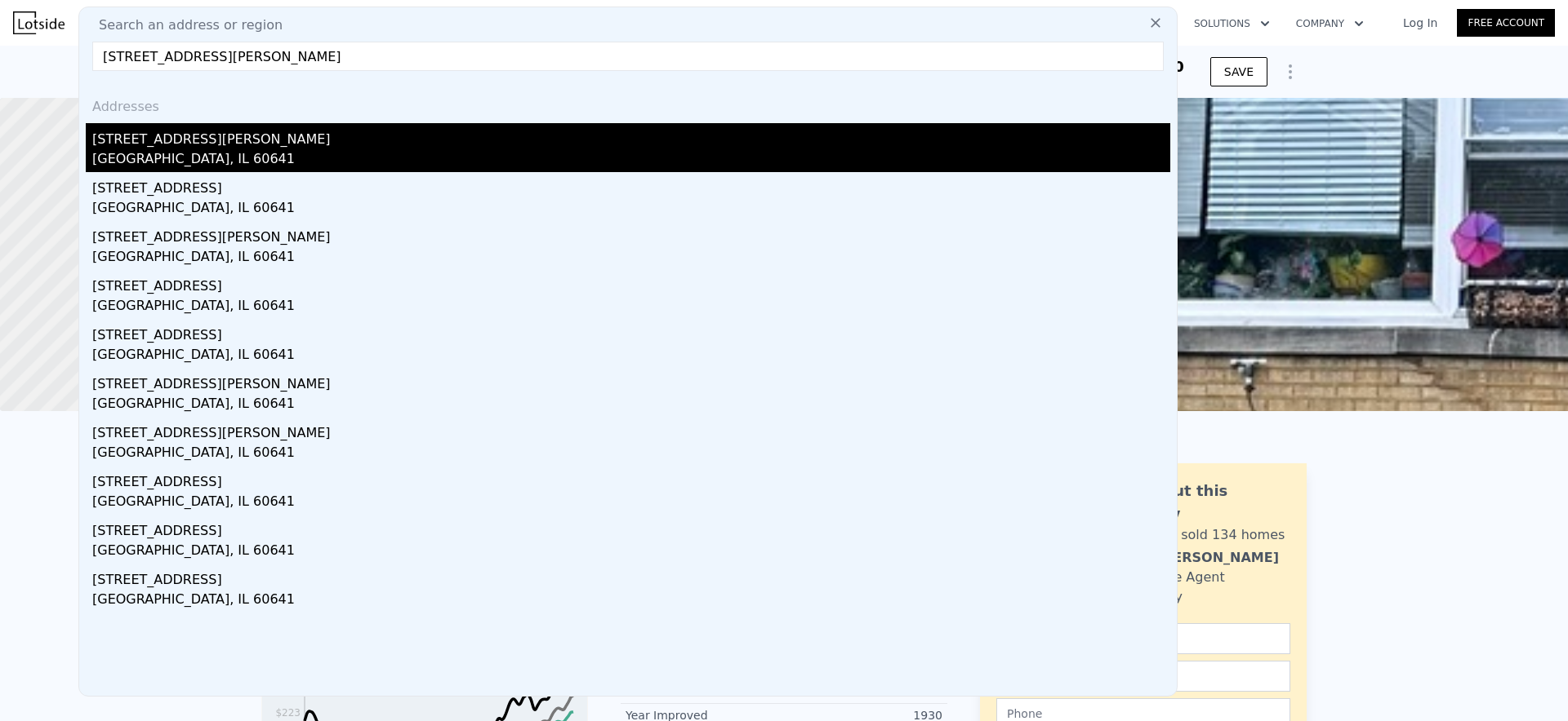
type input "[STREET_ADDRESS][PERSON_NAME]"
click at [280, 151] on div "[GEOGRAPHIC_DATA], IL 60641" at bounding box center [631, 160] width 1078 height 22
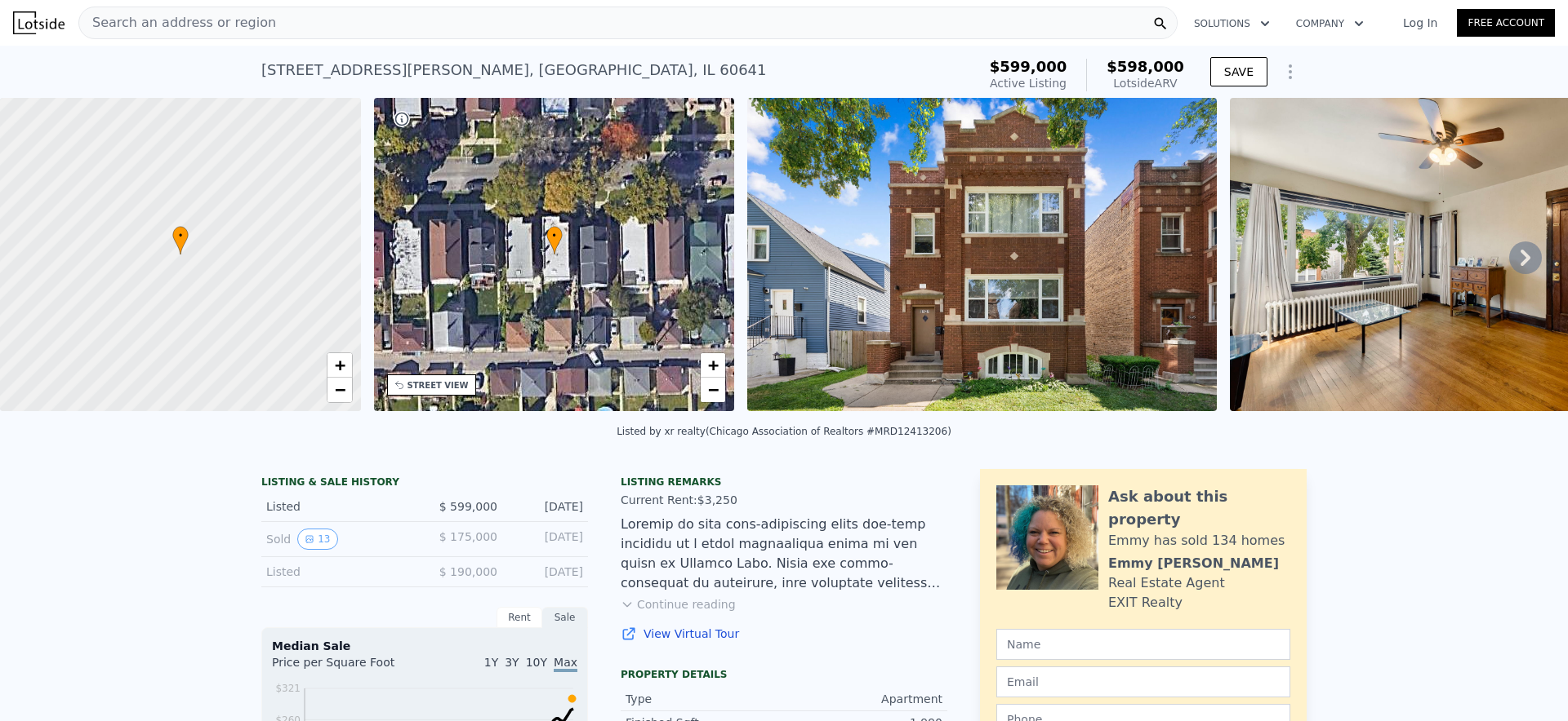
click at [262, 21] on div "Search an address or region" at bounding box center [628, 22] width 1099 height 32
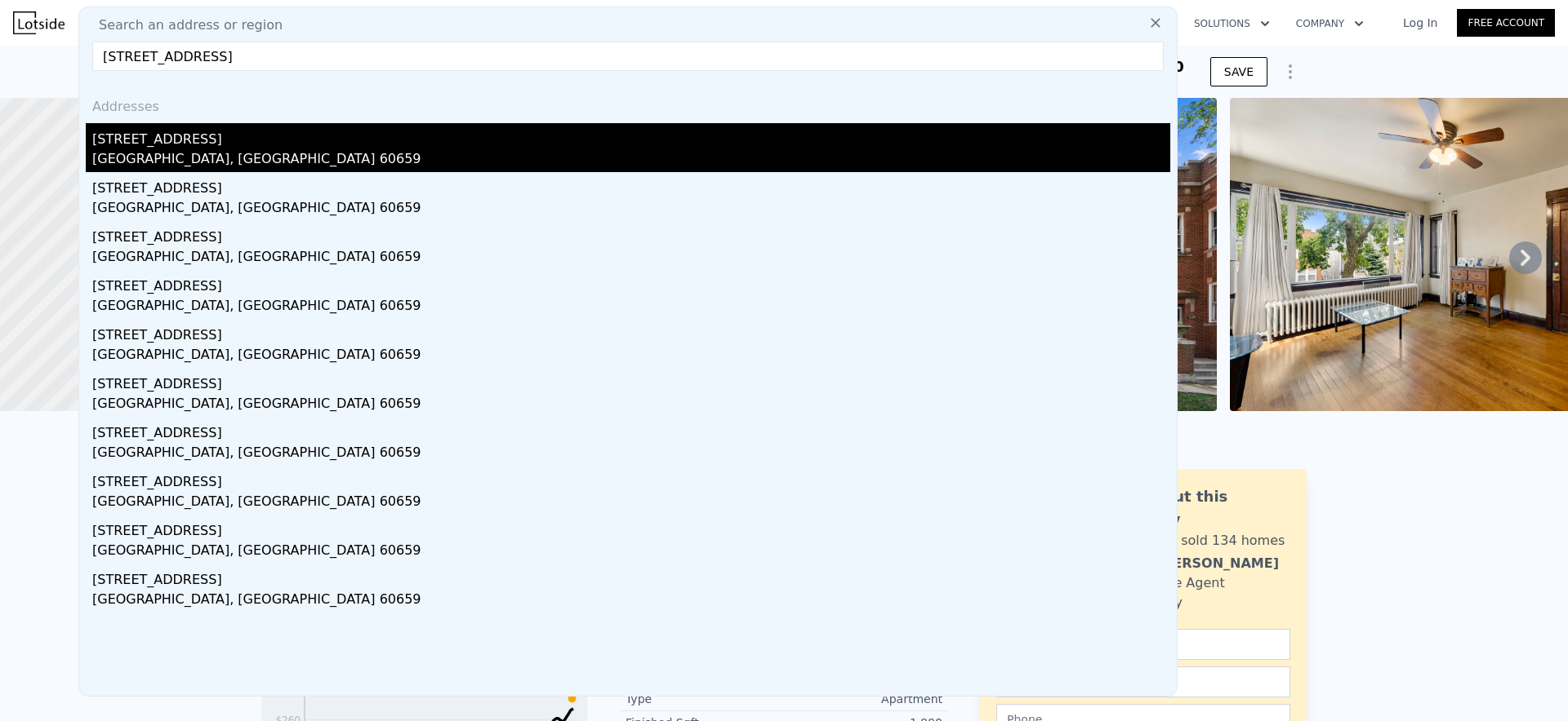
type input "[STREET_ADDRESS]"
click at [268, 149] on div "[GEOGRAPHIC_DATA], [GEOGRAPHIC_DATA] 60659" at bounding box center [631, 160] width 1078 height 22
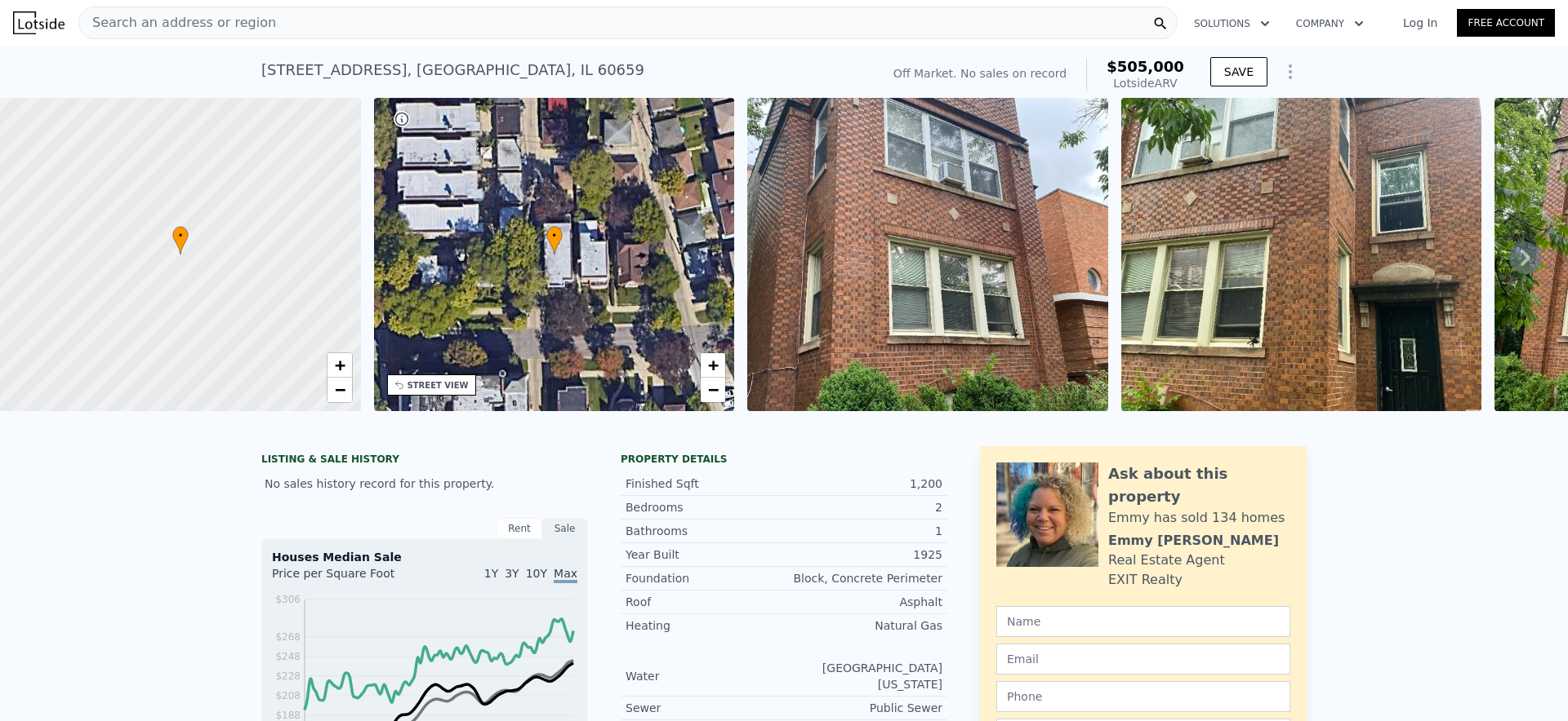
click at [615, 18] on div "Search an address or region" at bounding box center [628, 22] width 1099 height 32
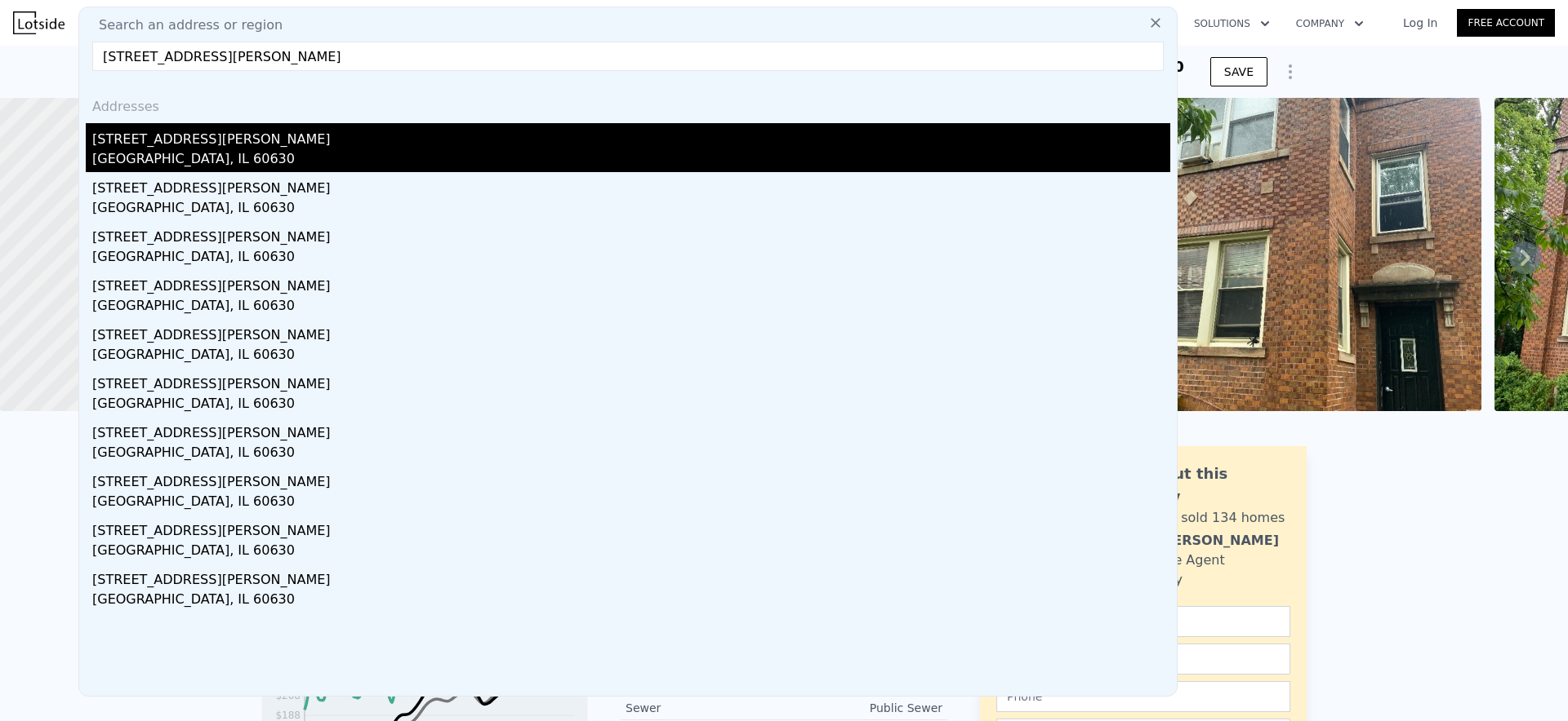
type input "[STREET_ADDRESS][PERSON_NAME]"
click at [306, 138] on div "[STREET_ADDRESS][PERSON_NAME]" at bounding box center [631, 136] width 1078 height 26
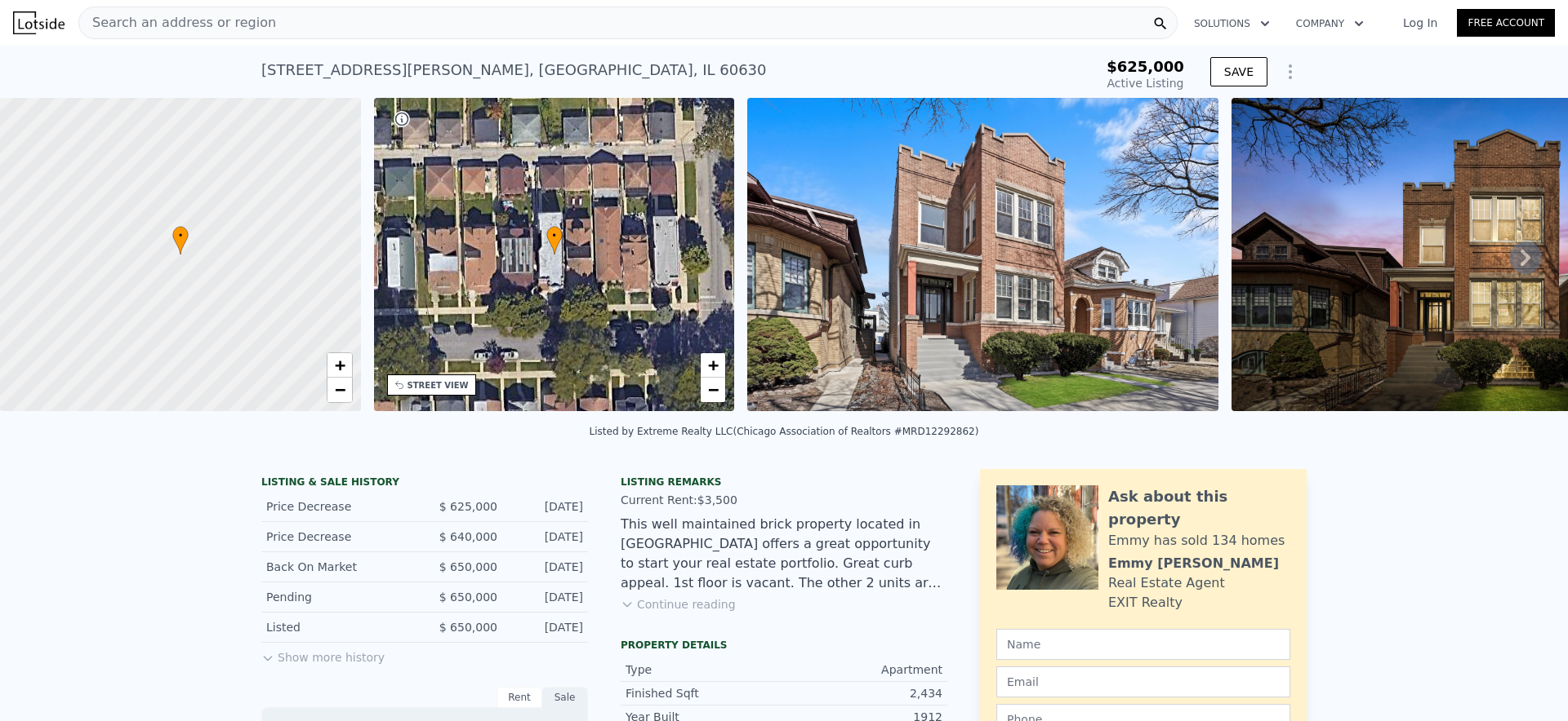
click at [340, 22] on div "Search an address or region" at bounding box center [628, 22] width 1099 height 32
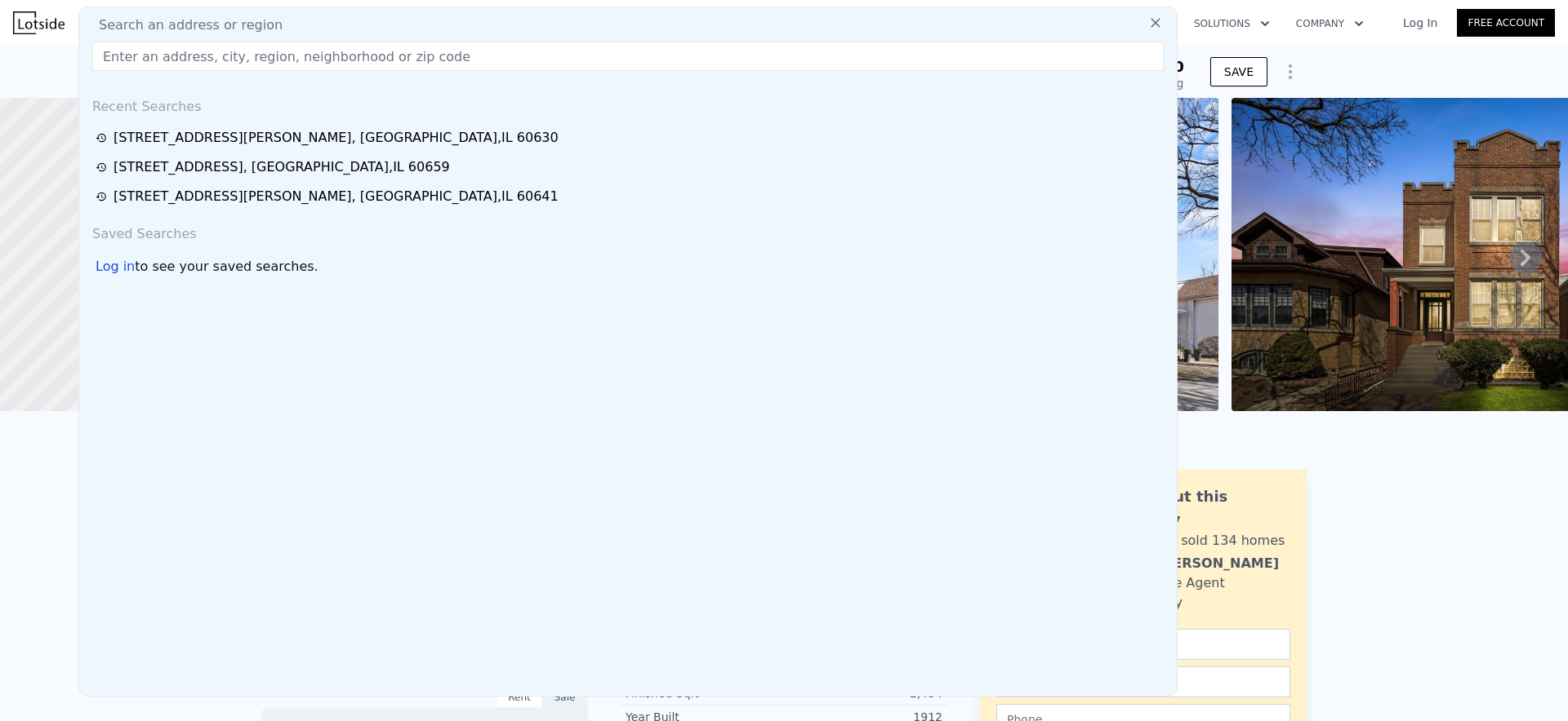
type input "[STREET_ADDRESS][PERSON_NAME]"
type input "$ 585,000"
type input "-$ 119,171"
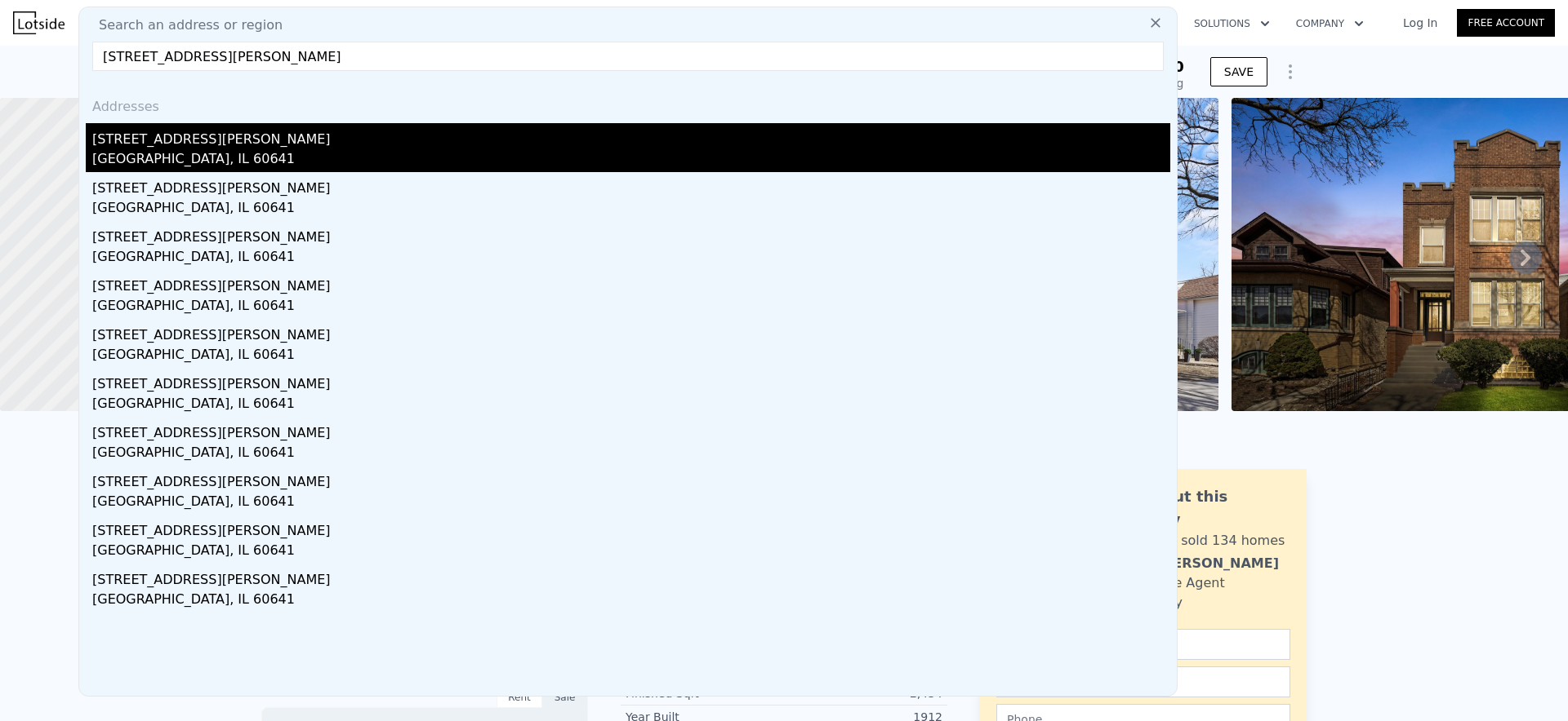
type input "[STREET_ADDRESS][PERSON_NAME]"
click at [263, 147] on div "[STREET_ADDRESS][PERSON_NAME]" at bounding box center [631, 136] width 1078 height 26
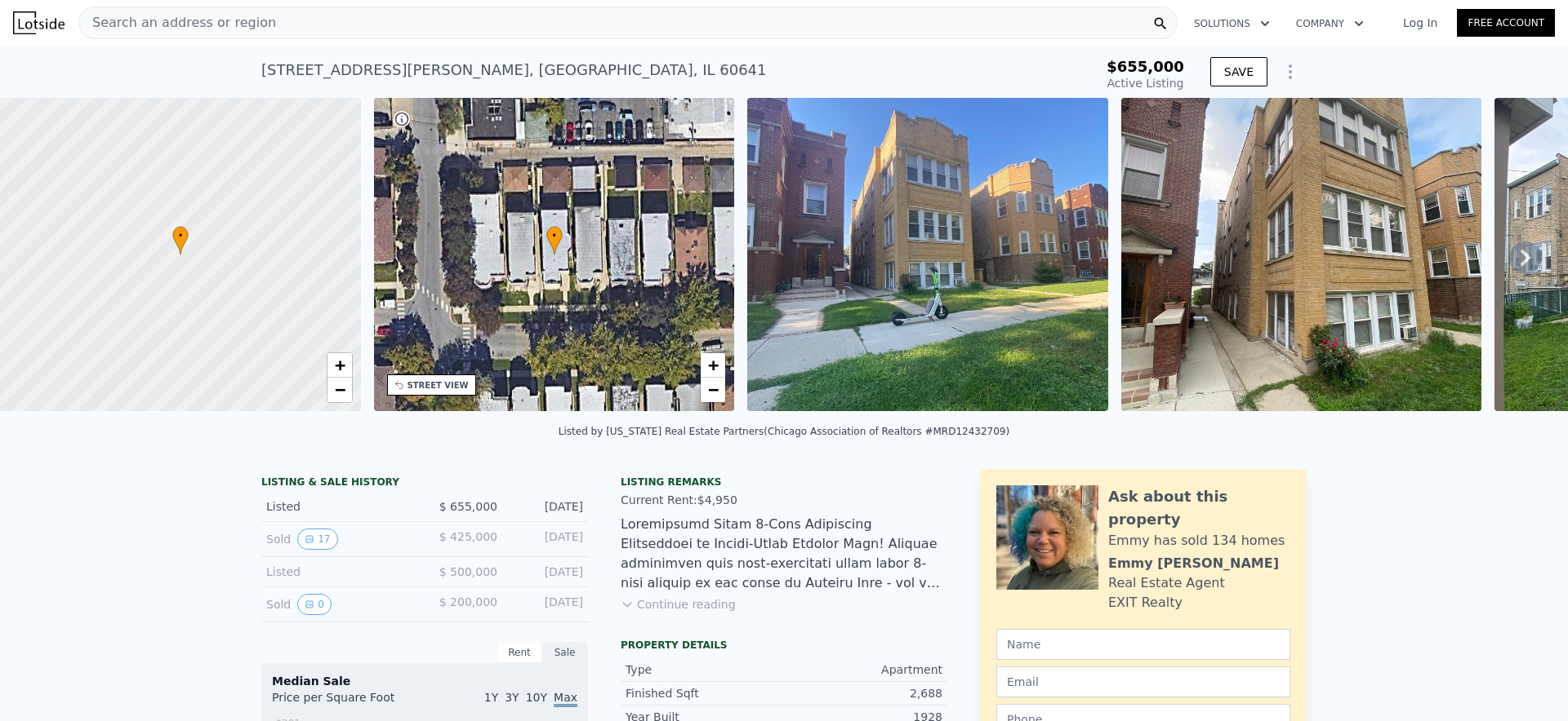
click at [228, 27] on span "Search an address or region" at bounding box center [177, 22] width 196 height 20
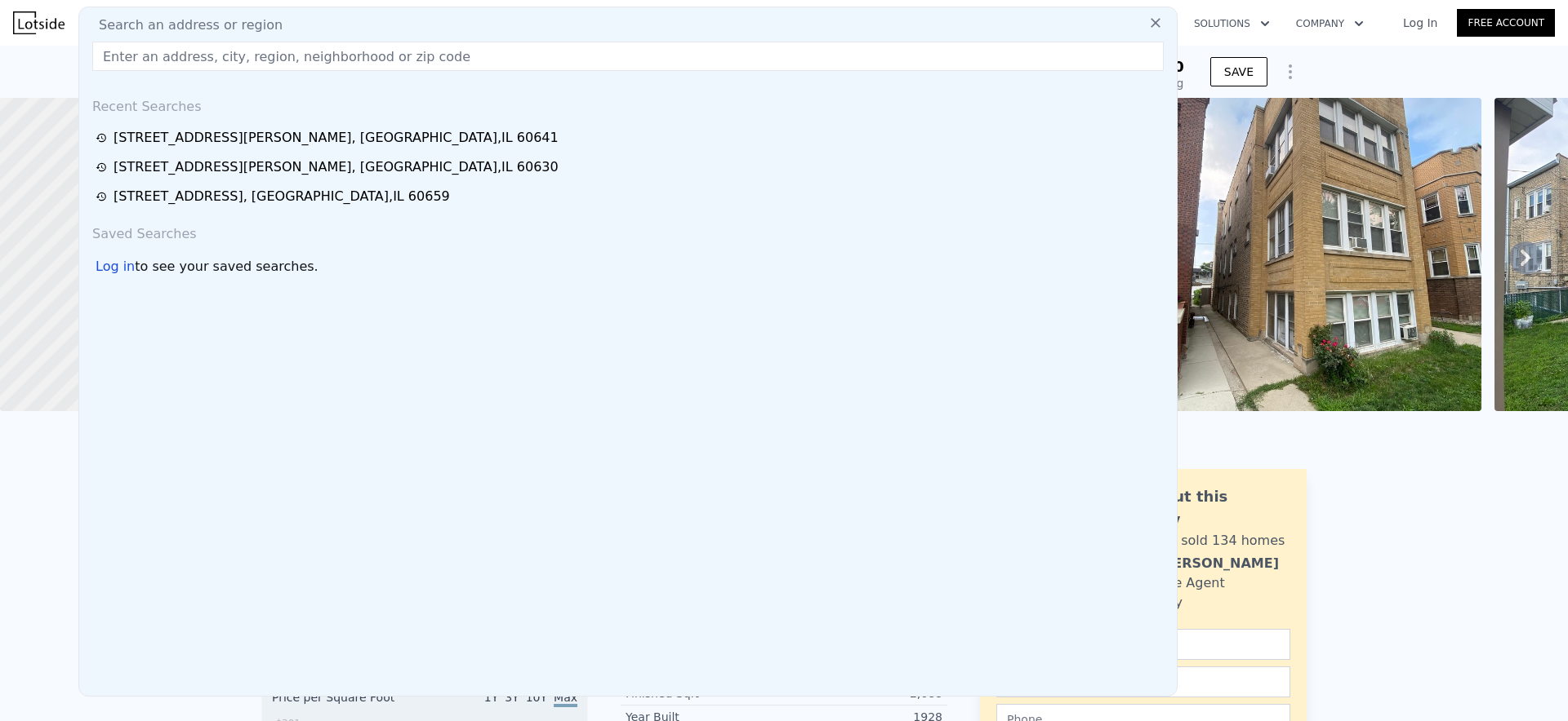
type input "[STREET_ADDRESS]"
type input "$ 660,000"
type input "-$ 80,537"
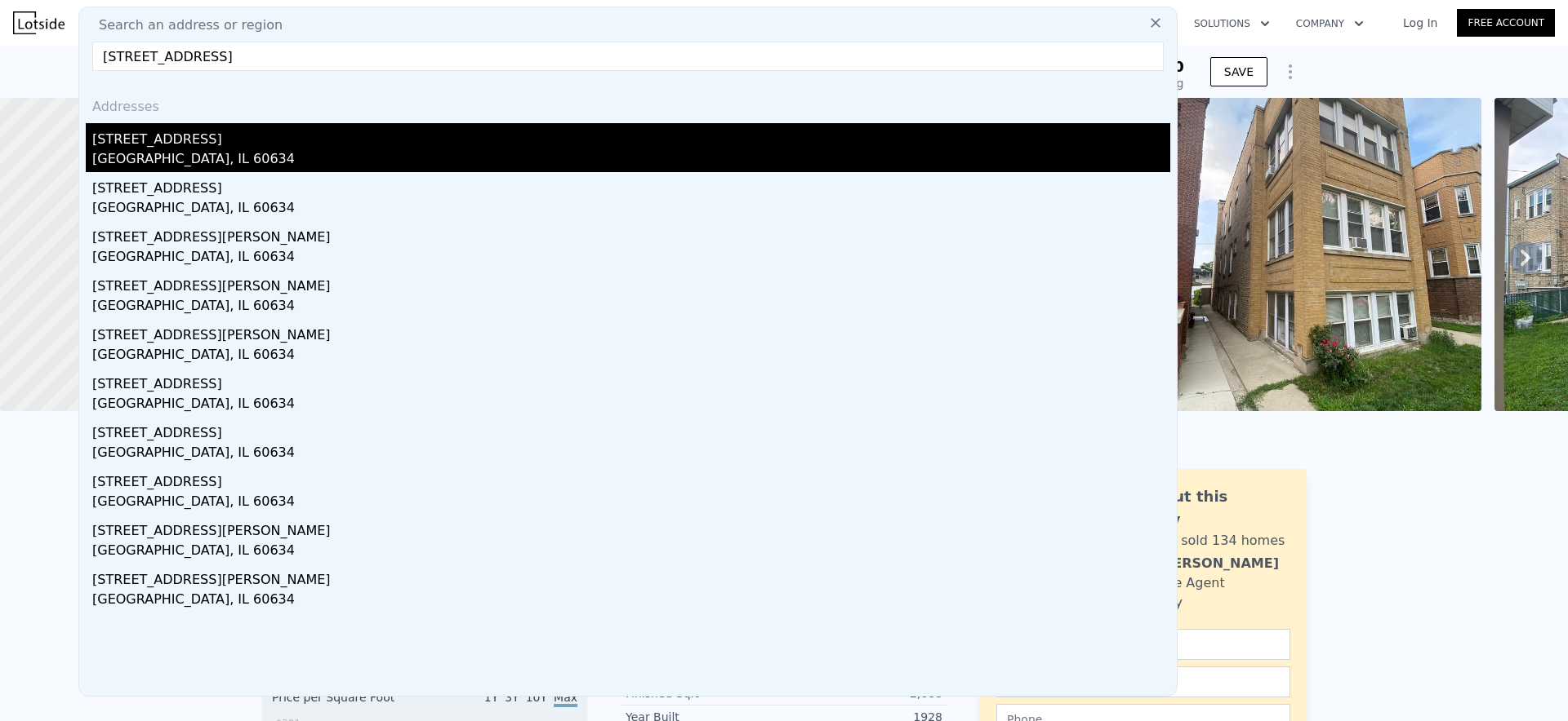
type input "[STREET_ADDRESS]"
click at [281, 144] on div "[STREET_ADDRESS]" at bounding box center [631, 136] width 1078 height 26
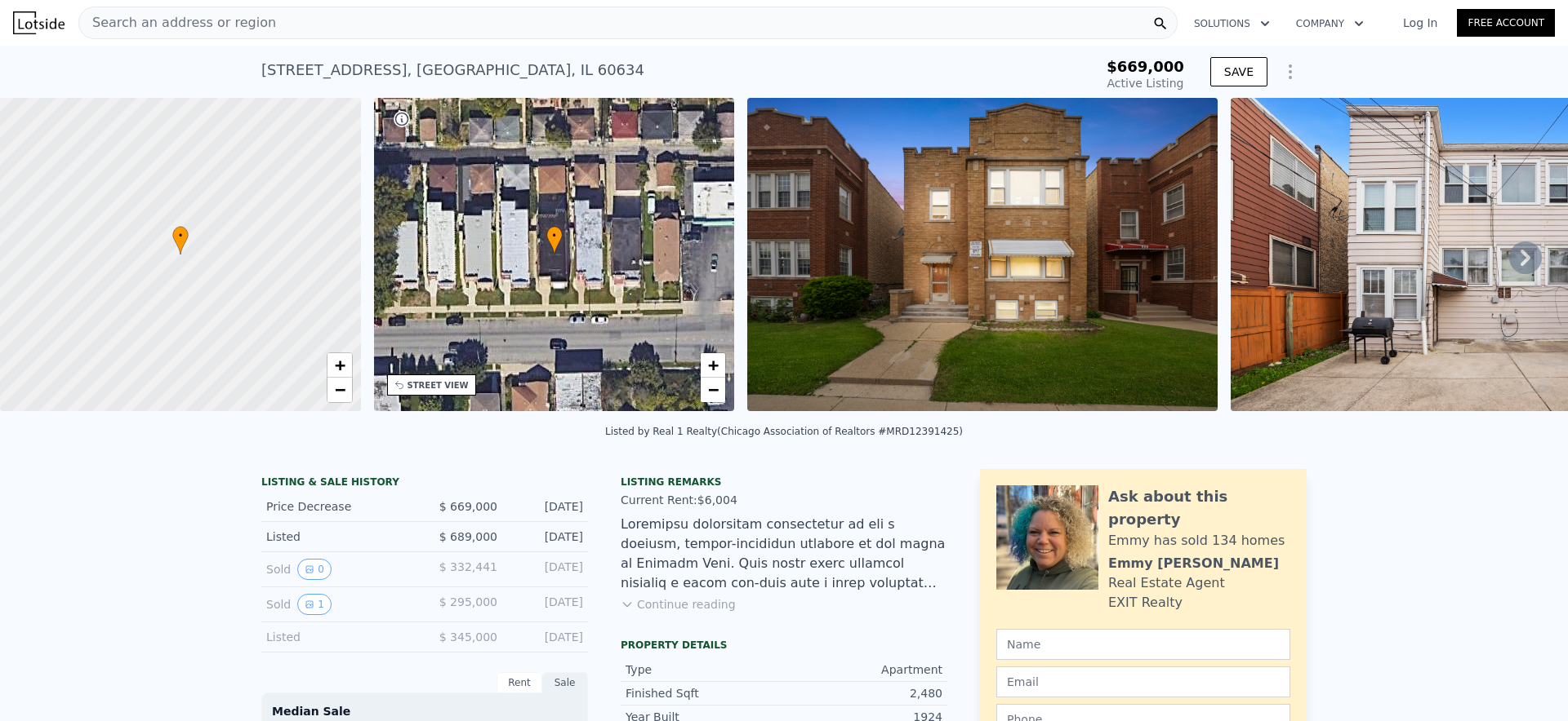
click at [290, 23] on div "Search an address or region" at bounding box center [628, 22] width 1099 height 32
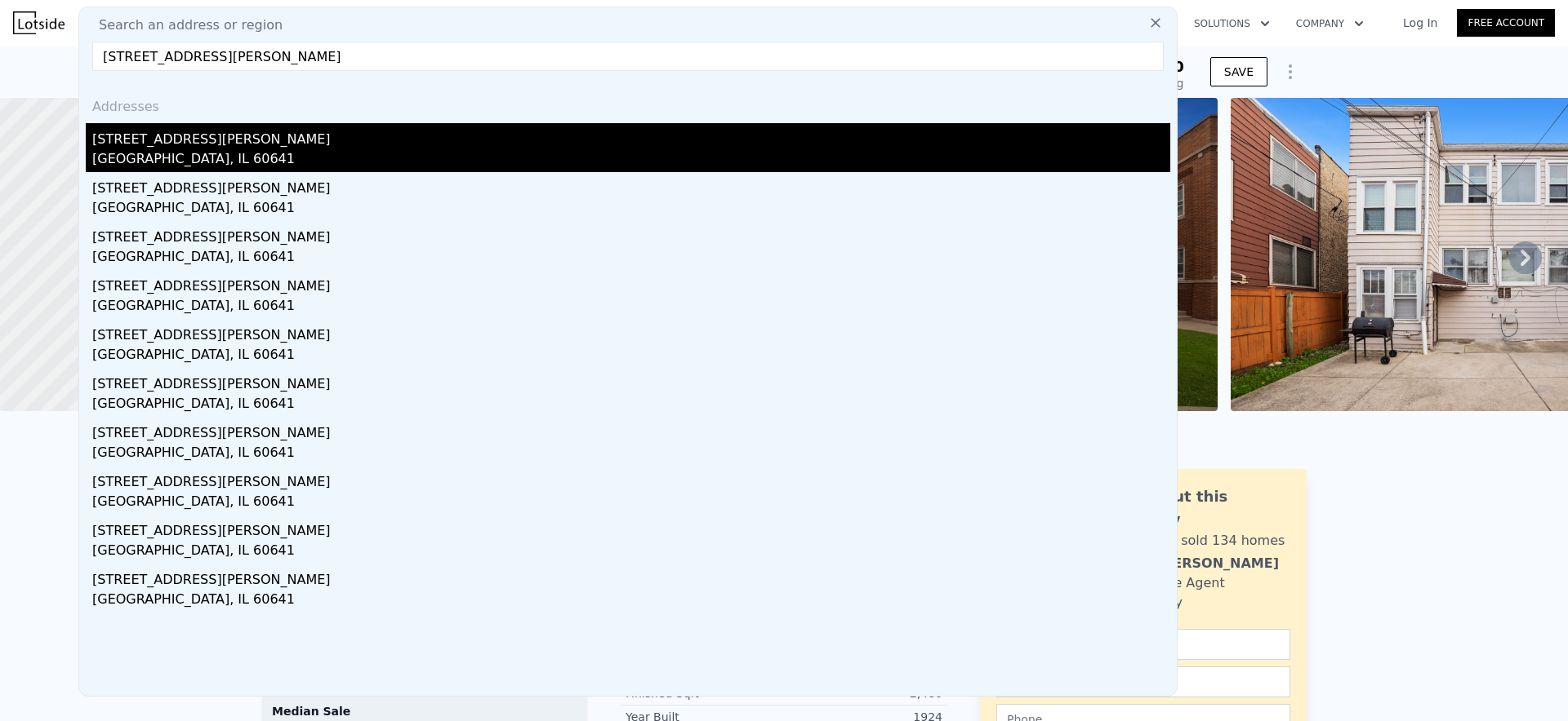
type input "[STREET_ADDRESS][PERSON_NAME]"
click at [237, 144] on div "[STREET_ADDRESS][PERSON_NAME]" at bounding box center [631, 136] width 1078 height 26
